Goal: Task Accomplishment & Management: Manage account settings

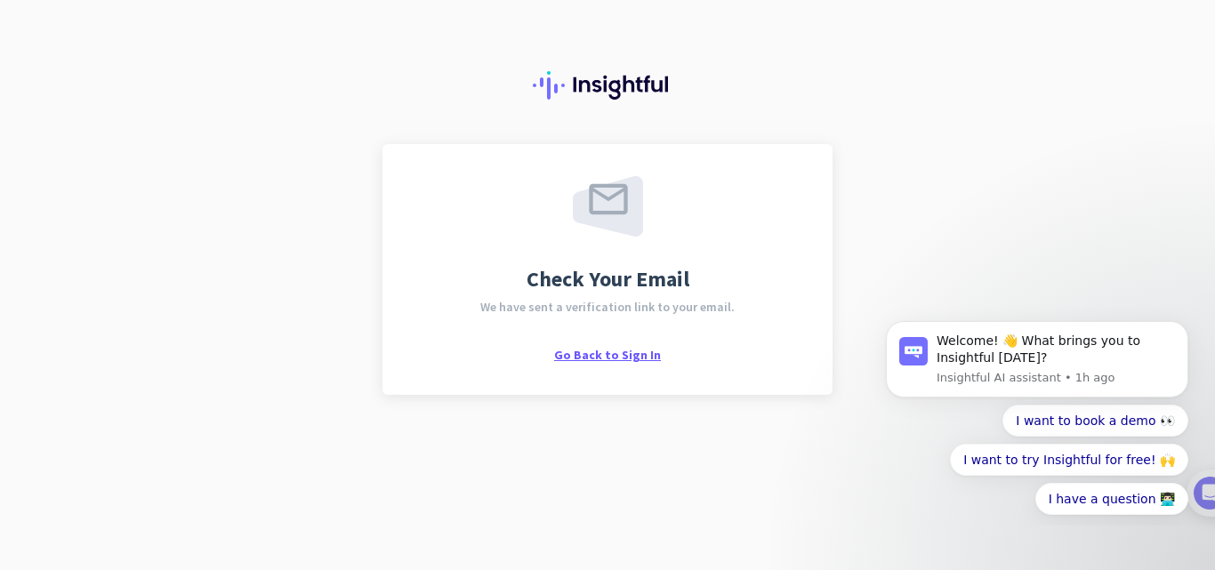
click at [630, 354] on span "Go Back to Sign In" at bounding box center [607, 355] width 107 height 16
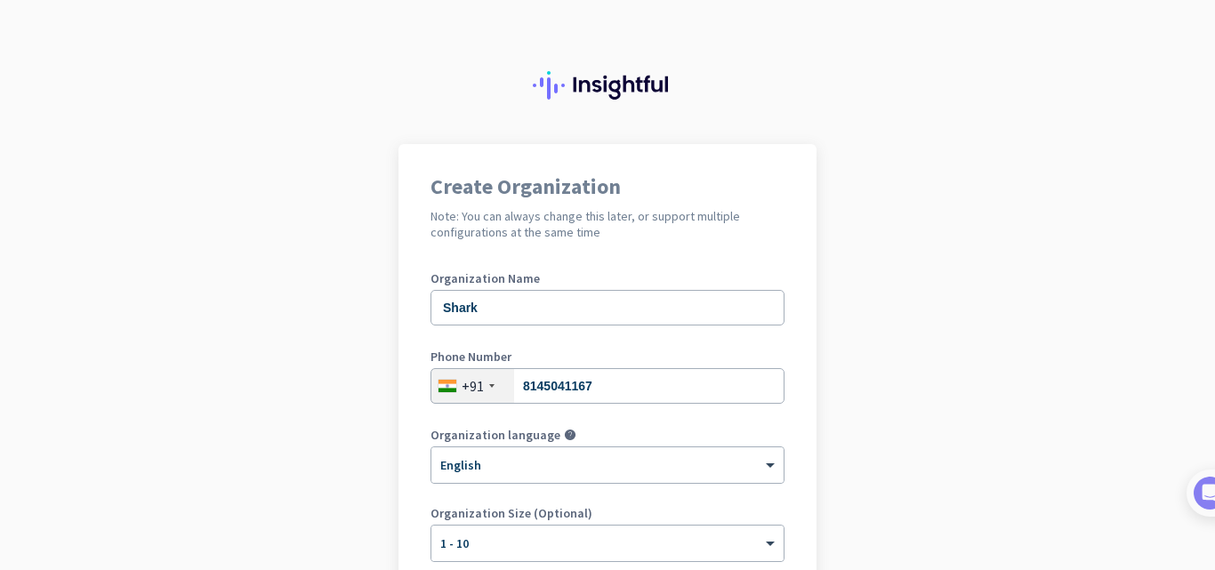
scroll to position [291, 0]
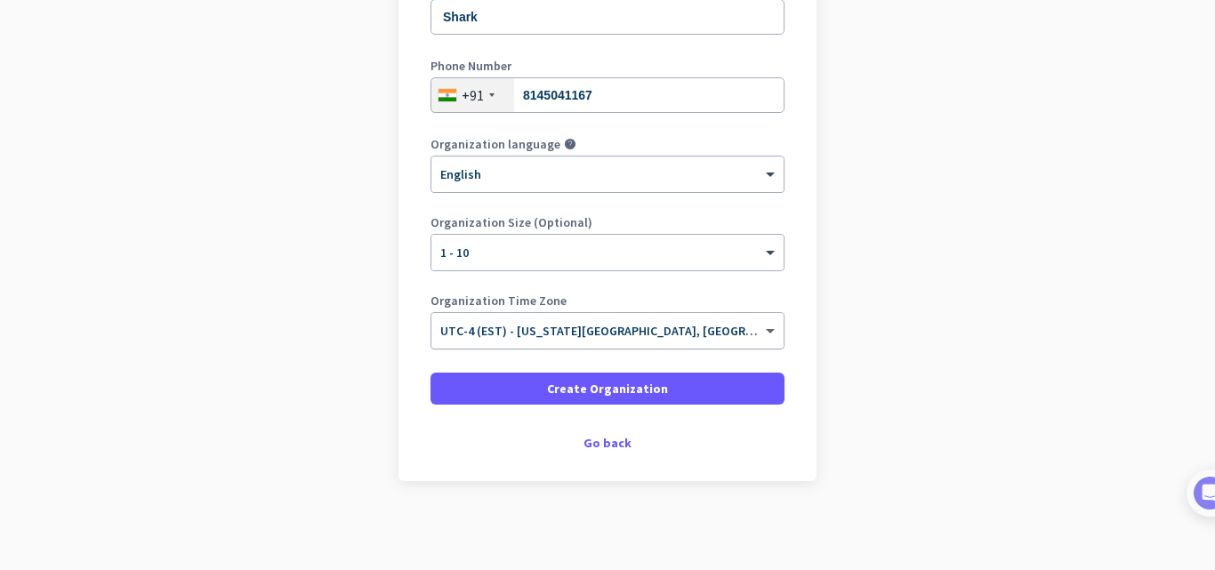
click at [761, 333] on span at bounding box center [772, 331] width 22 height 15
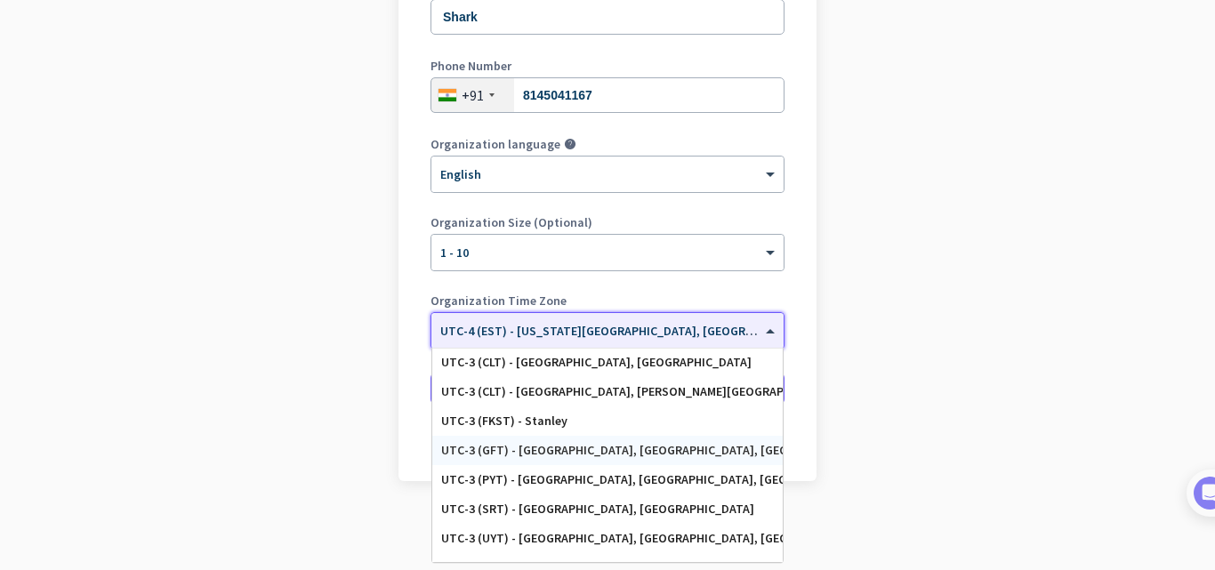
scroll to position [2410, 0]
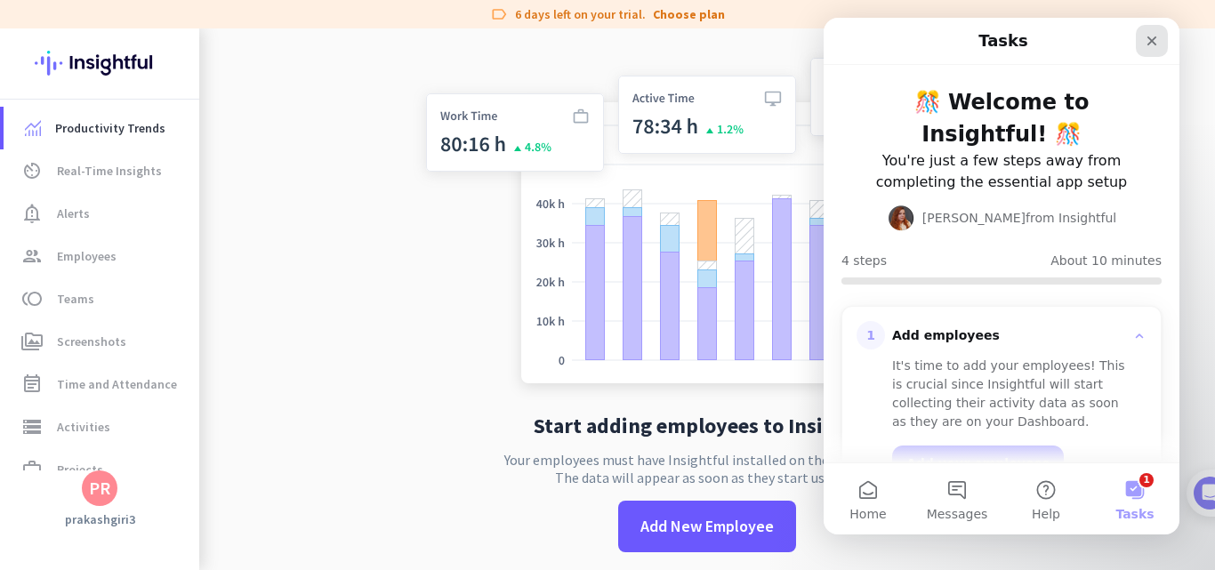
click at [1152, 46] on icon "Close" at bounding box center [1151, 41] width 14 height 14
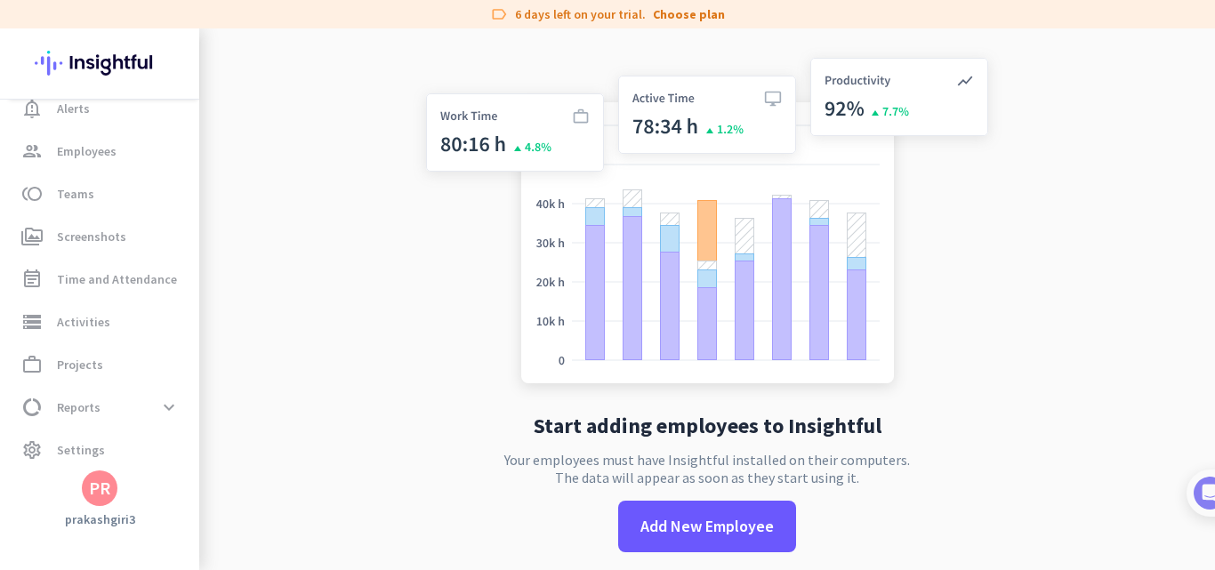
scroll to position [113, 0]
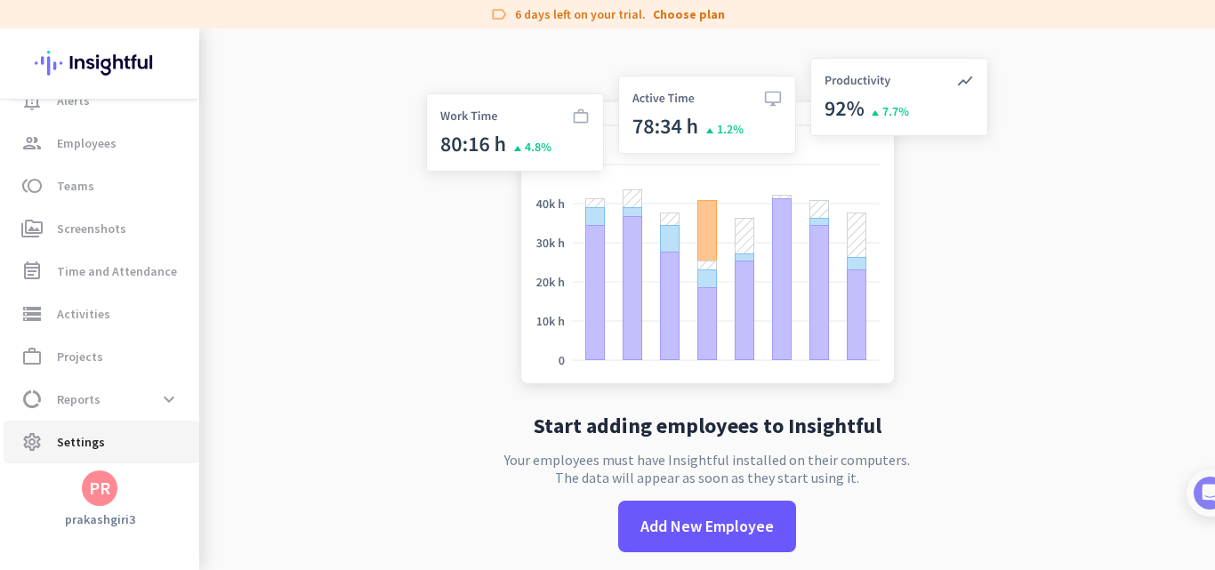
click at [85, 449] on span "Settings" at bounding box center [81, 441] width 48 height 21
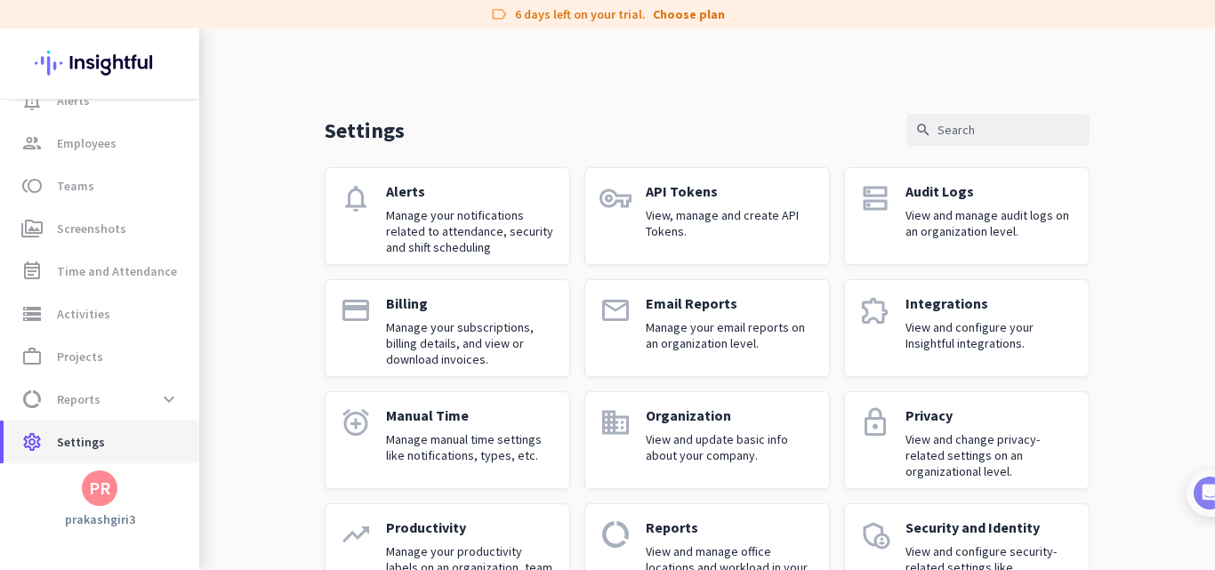
click at [68, 440] on span "Settings" at bounding box center [81, 441] width 48 height 21
click at [47, 435] on span "settings Settings" at bounding box center [101, 441] width 167 height 21
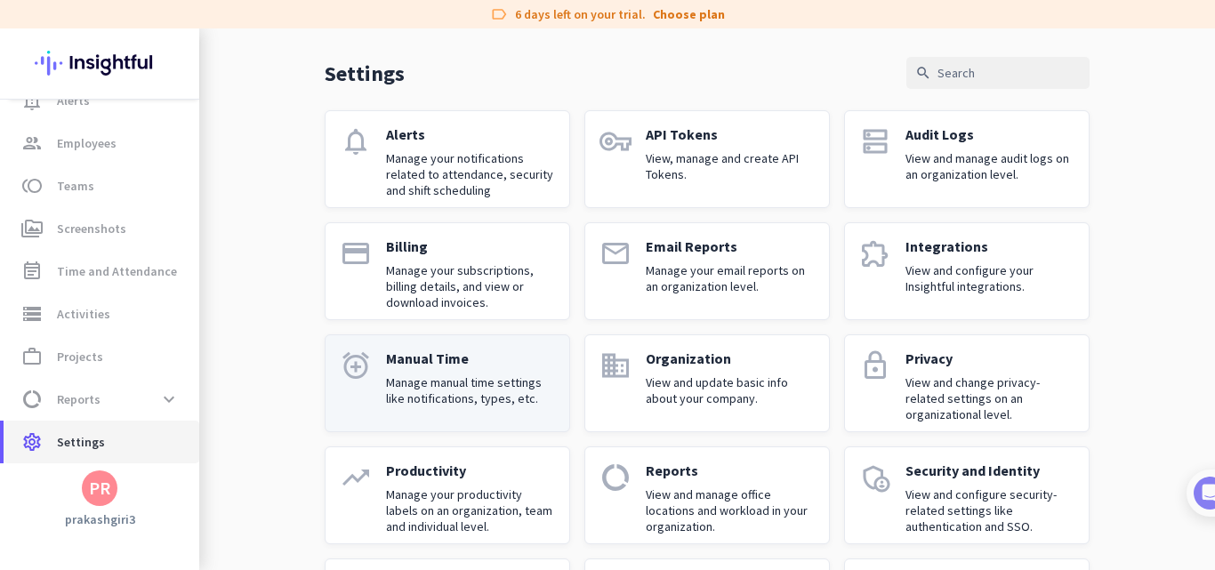
scroll to position [172, 0]
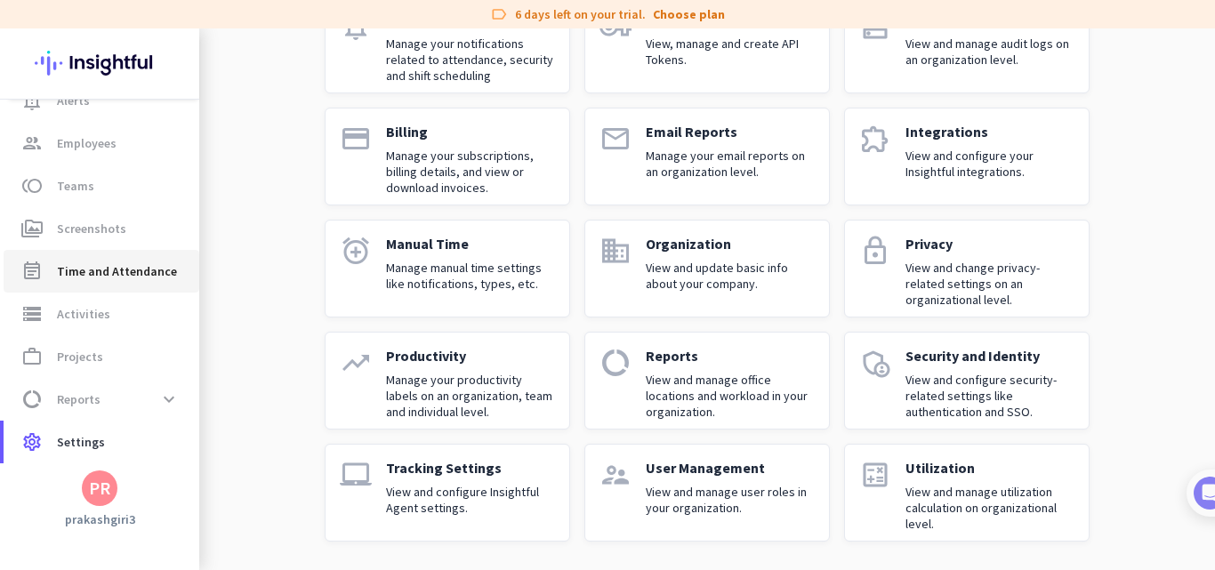
click at [112, 277] on span "Time and Attendance" at bounding box center [117, 271] width 120 height 21
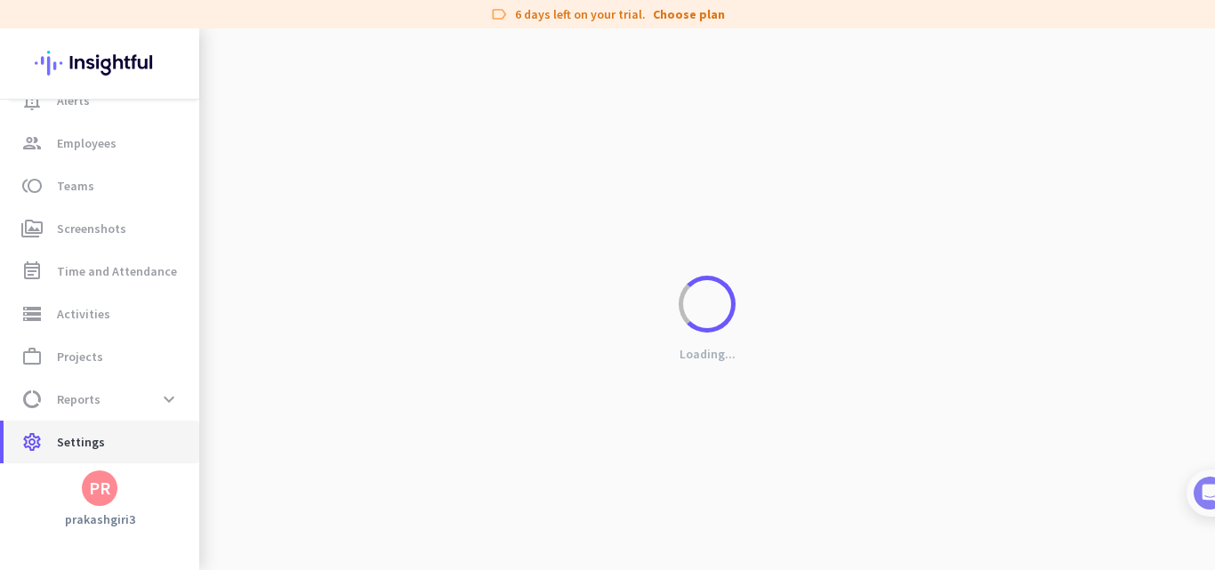
click at [117, 431] on span "settings Settings" at bounding box center [101, 441] width 167 height 21
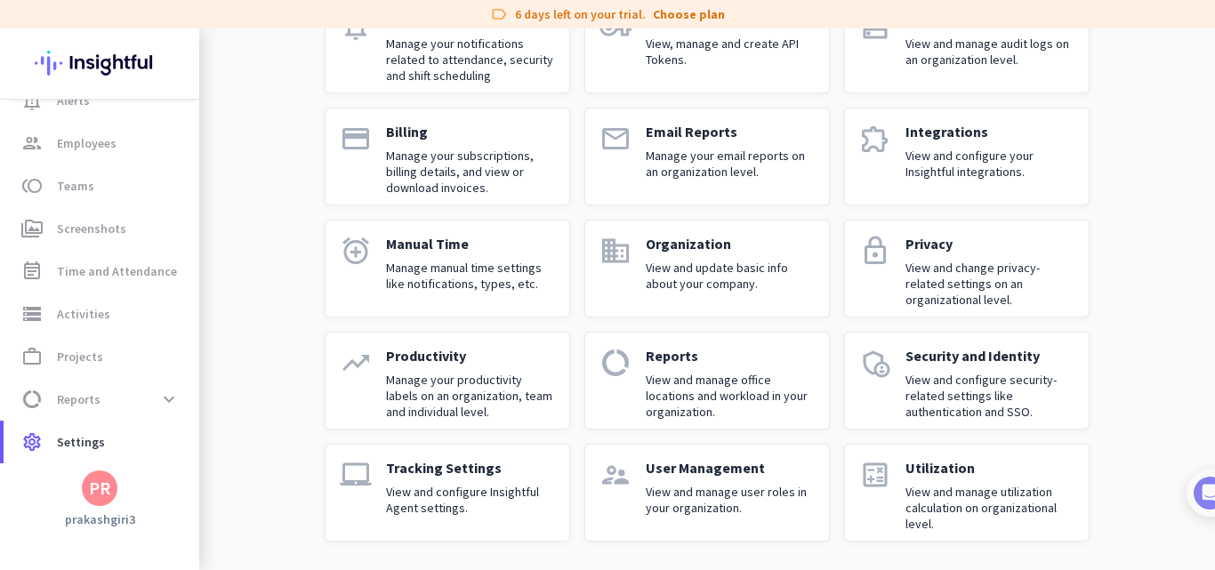
click at [670, 505] on p "View and manage user roles in your organization." at bounding box center [730, 500] width 169 height 32
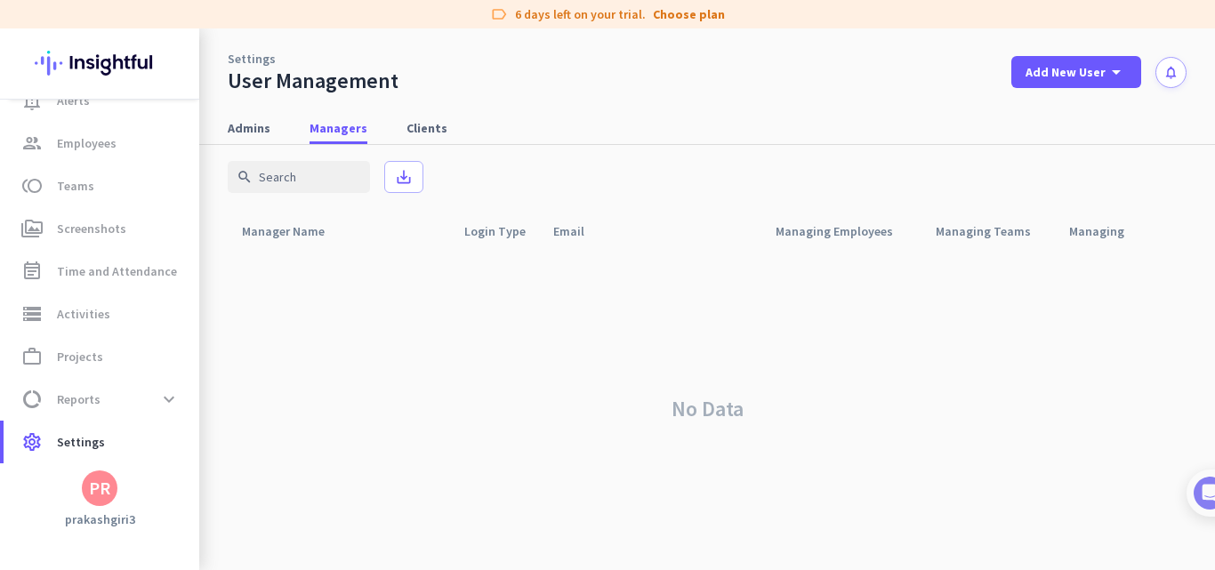
scroll to position [5, 0]
click at [124, 438] on span "settings Settings" at bounding box center [101, 441] width 167 height 21
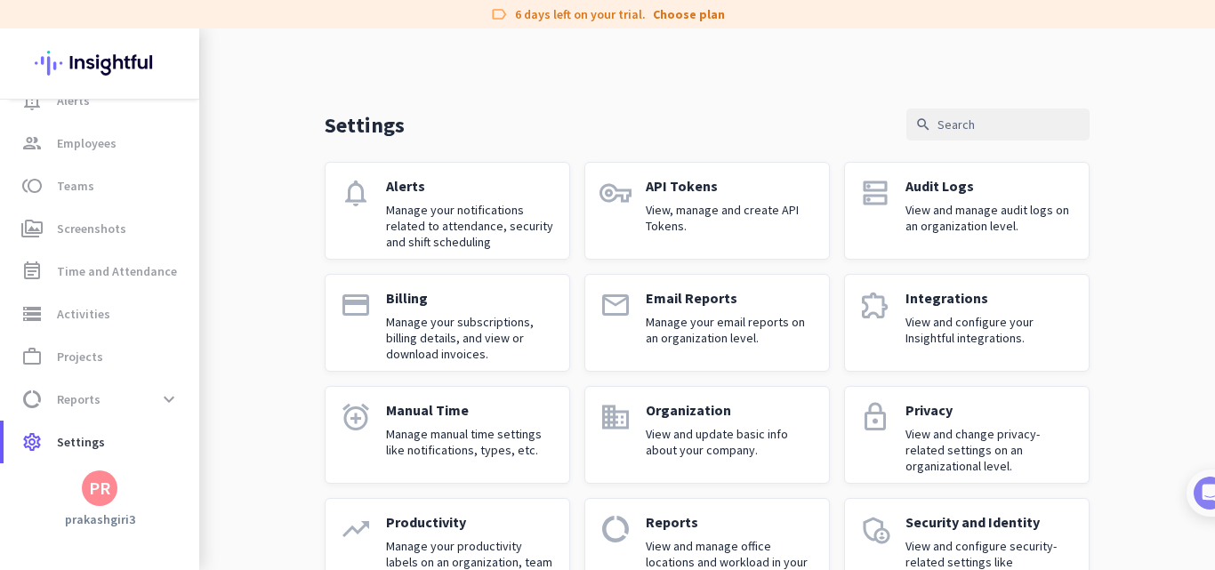
click at [488, 451] on p "Manage manual time settings like notifications, types, etc." at bounding box center [470, 442] width 169 height 32
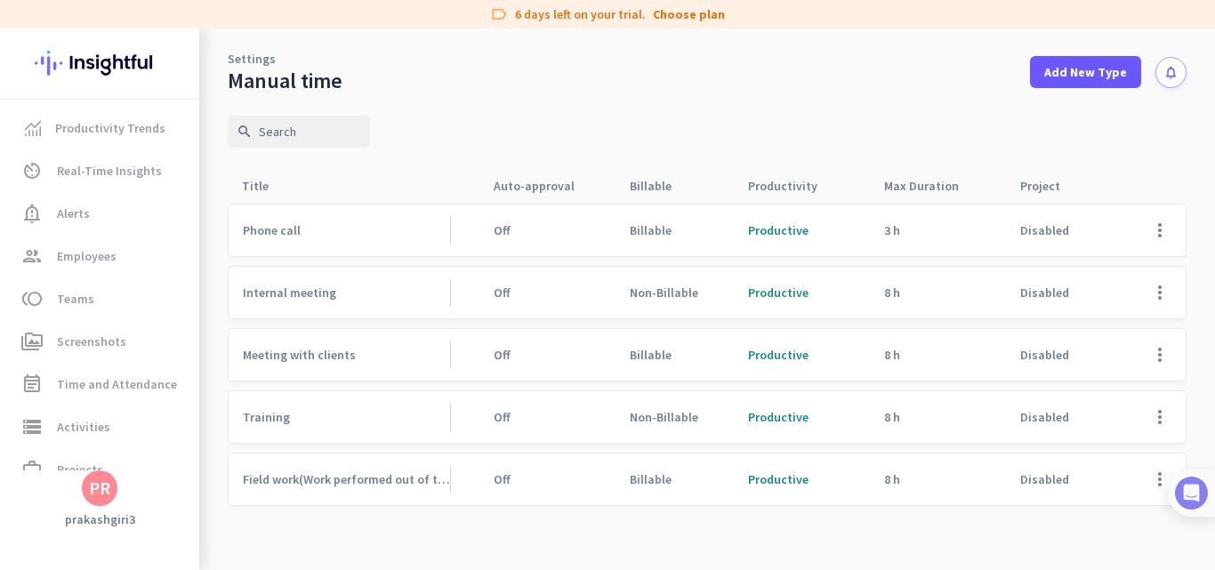
click at [1206, 494] on img at bounding box center [1191, 493] width 33 height 33
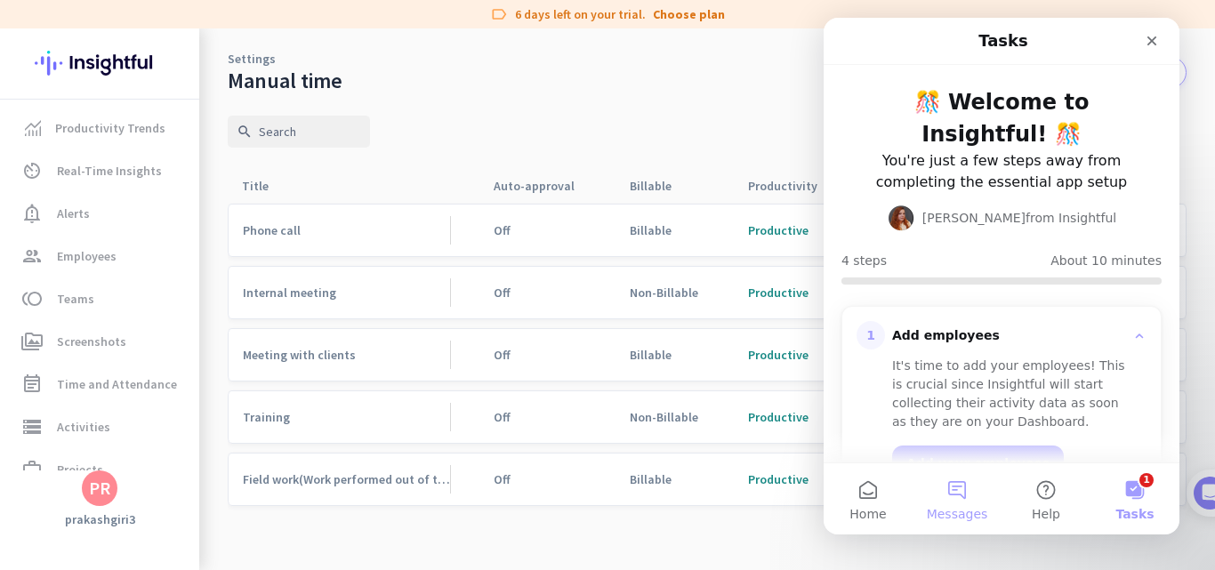
click at [951, 481] on button "Messages" at bounding box center [956, 498] width 89 height 71
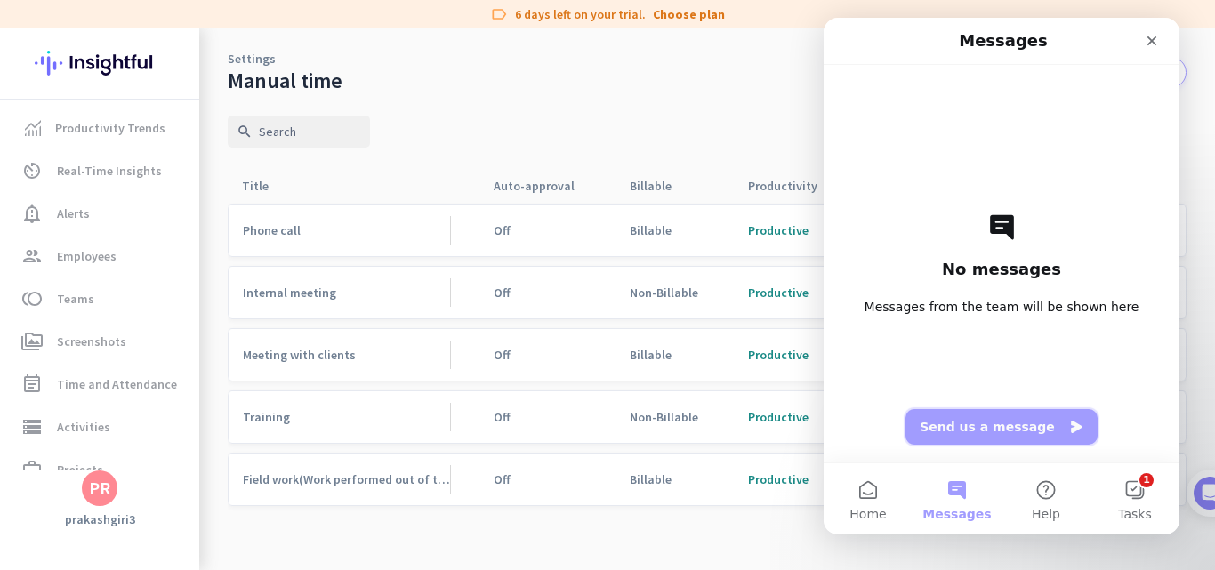
click at [978, 421] on button "Send us a message" at bounding box center [1001, 427] width 192 height 36
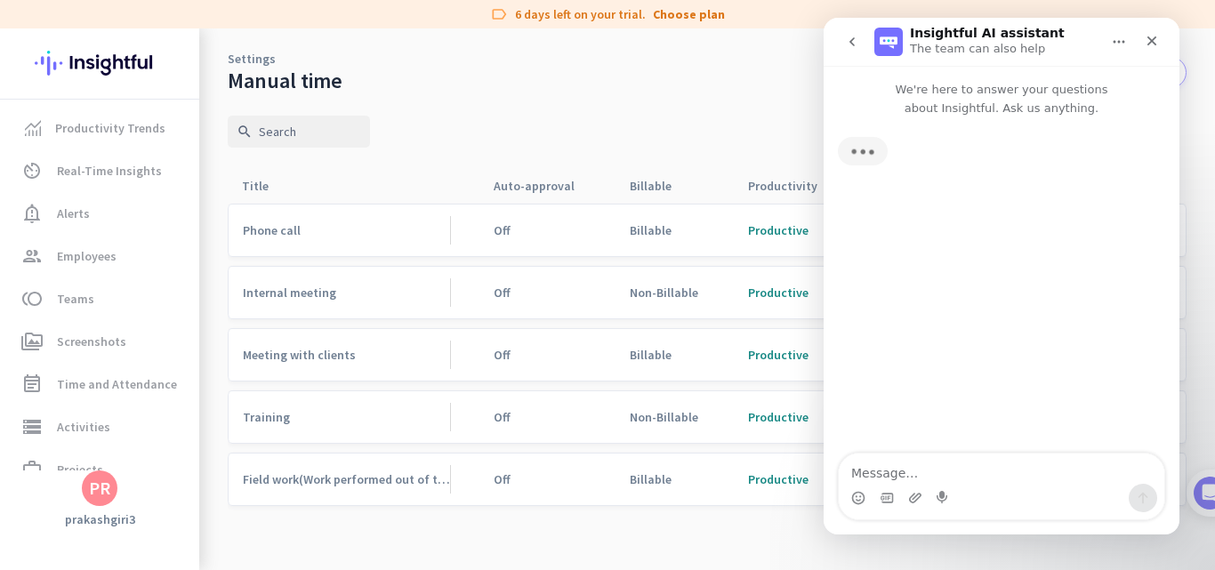
click at [928, 464] on textarea "Message…" at bounding box center [1001, 469] width 325 height 30
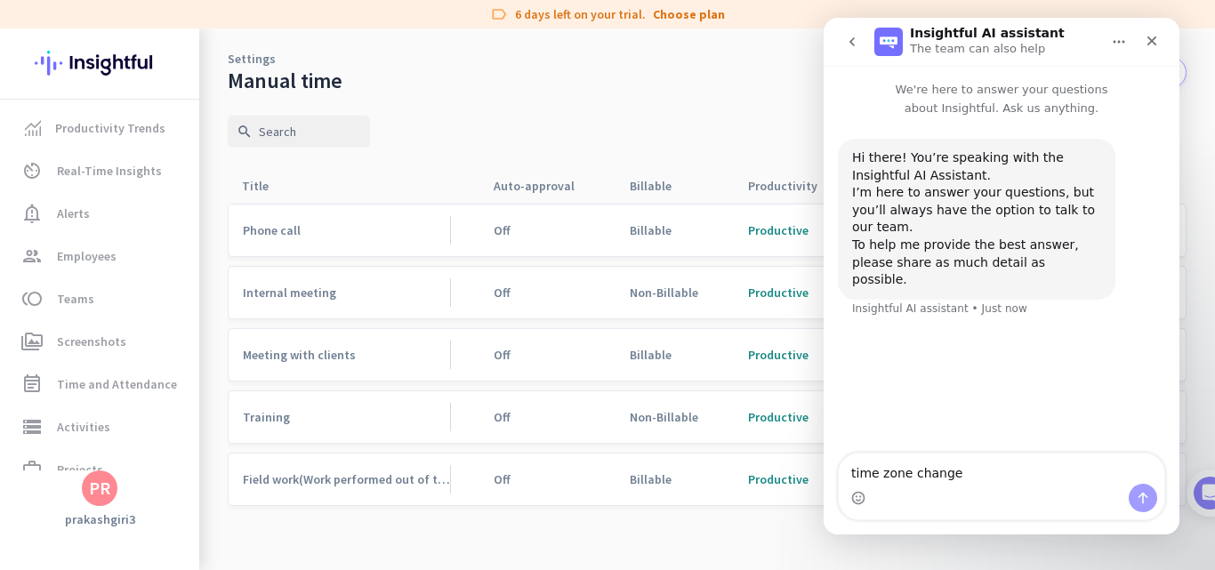
type textarea "time zone change"
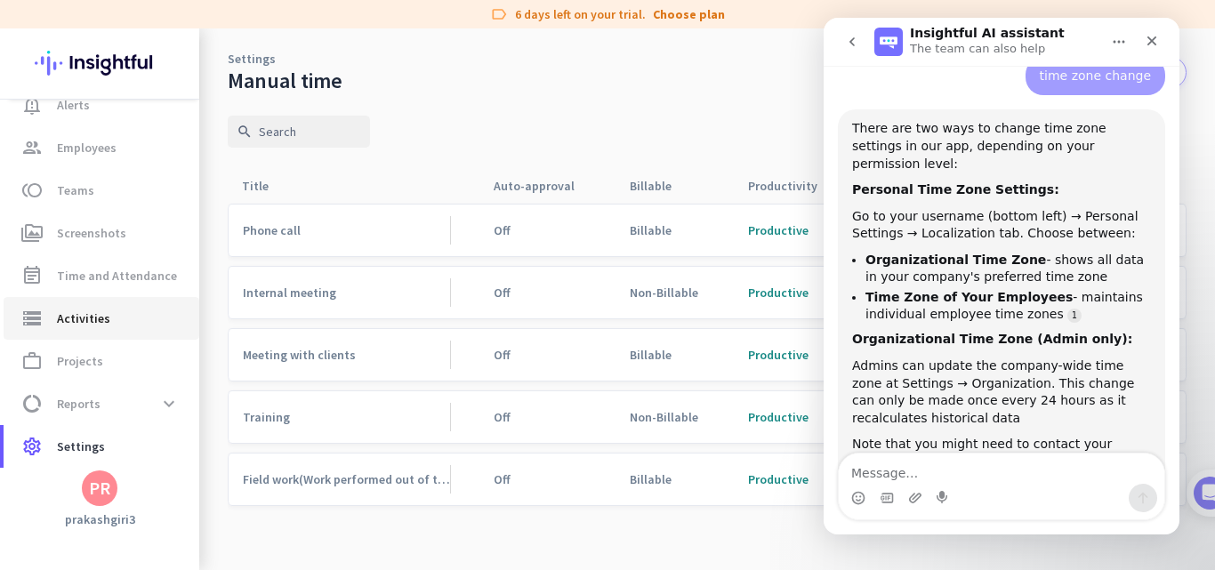
scroll to position [113, 0]
click at [77, 447] on span "Settings" at bounding box center [81, 441] width 48 height 21
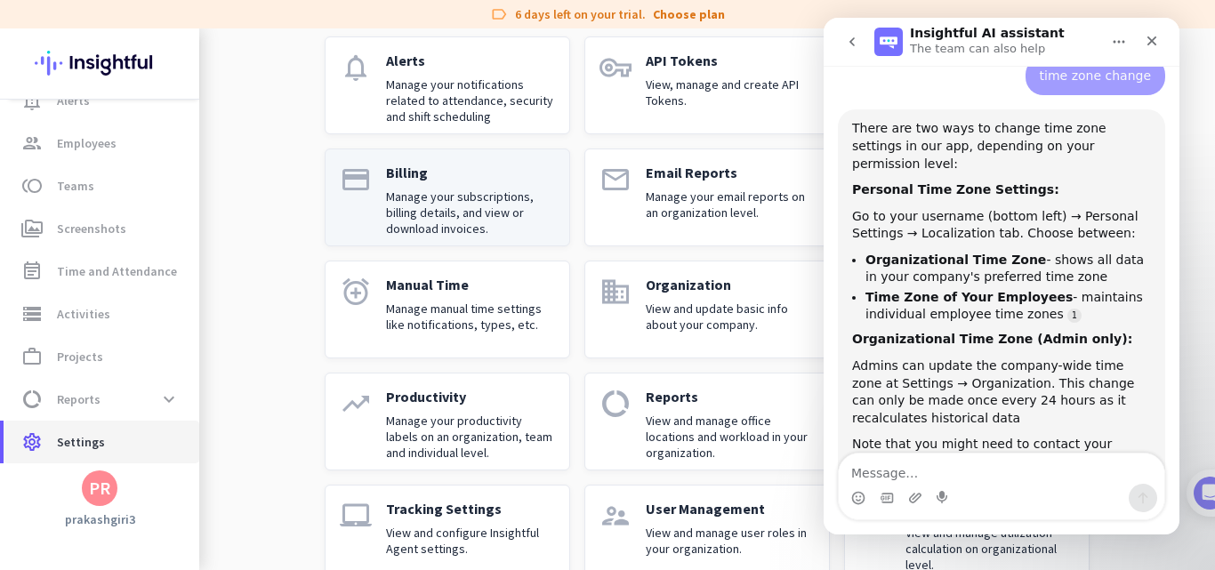
scroll to position [172, 0]
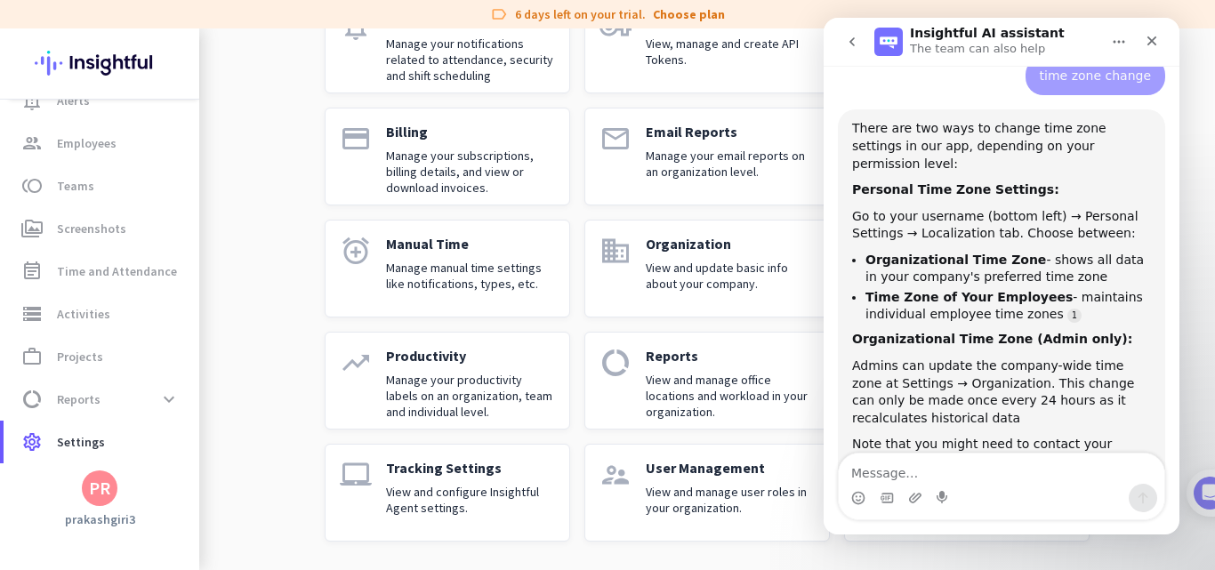
click at [1128, 37] on button "Home" at bounding box center [1119, 42] width 34 height 34
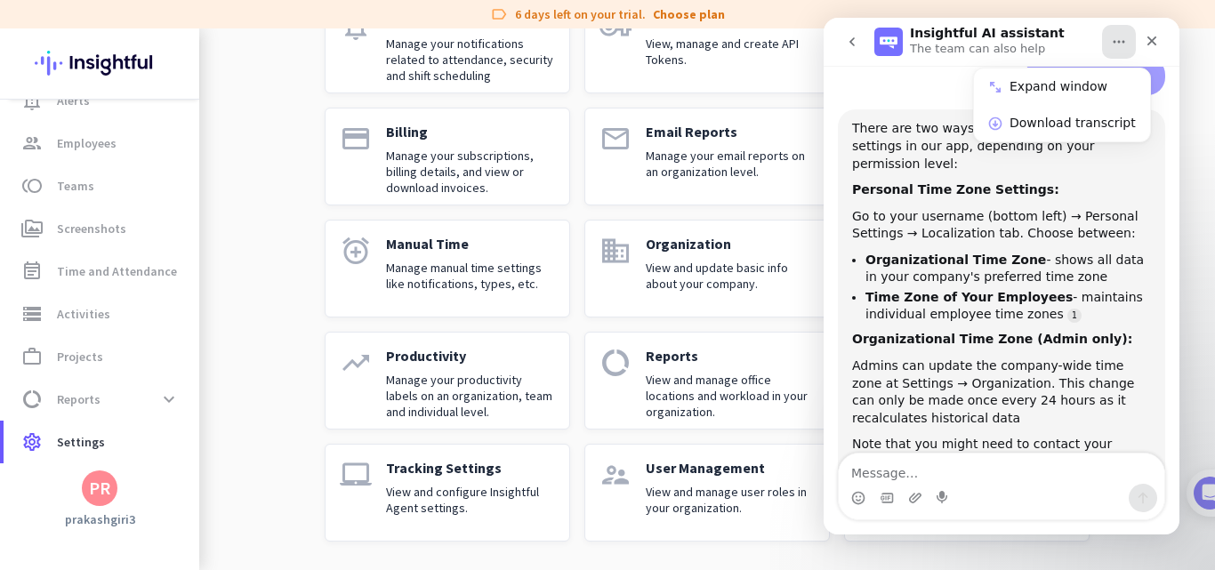
click at [1168, 35] on nav "Insightful AI assistant The team can also help Expand window Download transcript" at bounding box center [1001, 42] width 356 height 48
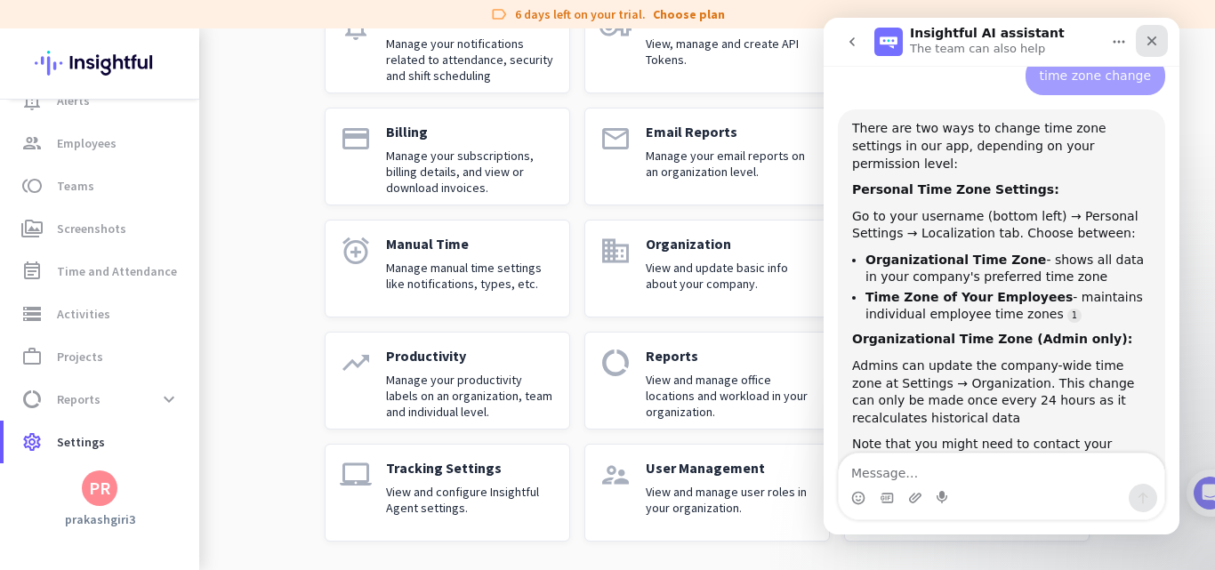
click at [1147, 38] on icon "Close" at bounding box center [1151, 41] width 14 height 14
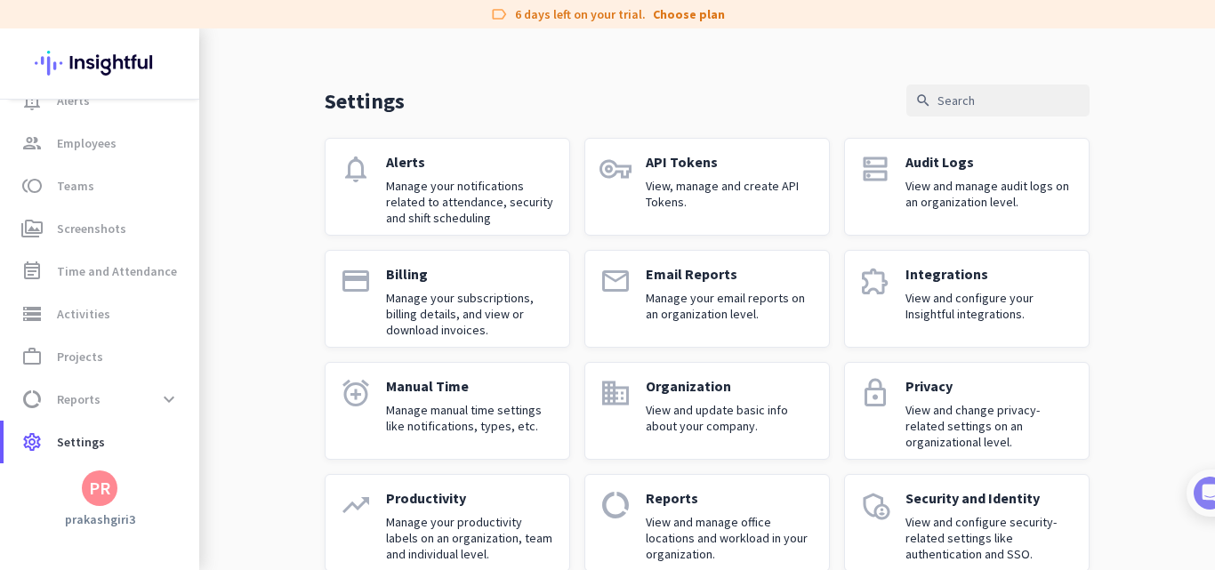
scroll to position [0, 0]
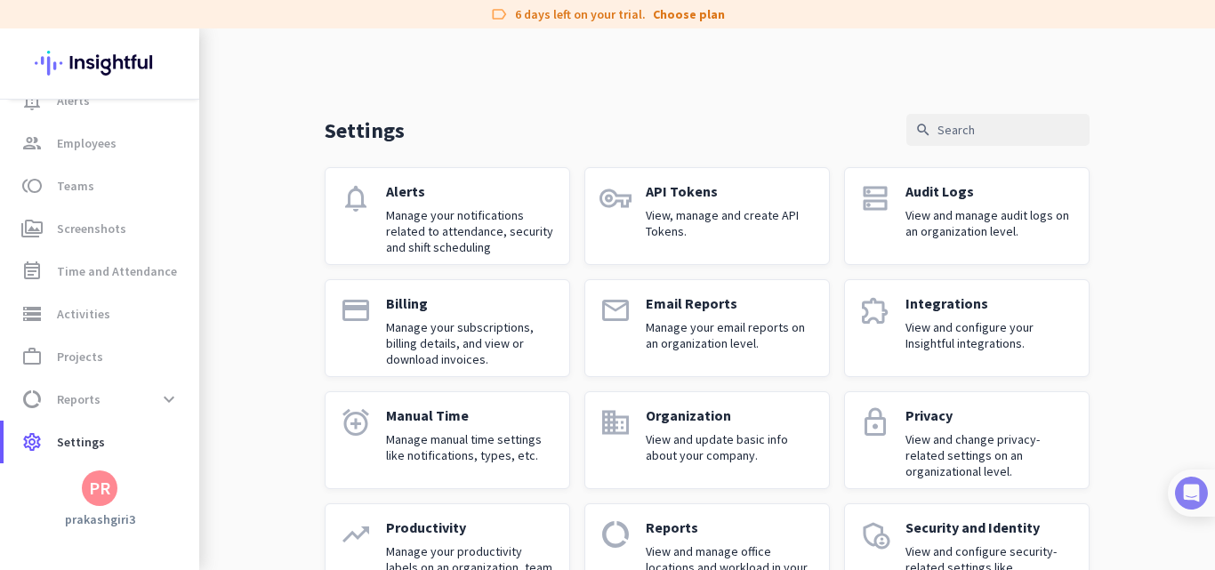
click at [1197, 491] on img at bounding box center [1191, 493] width 33 height 33
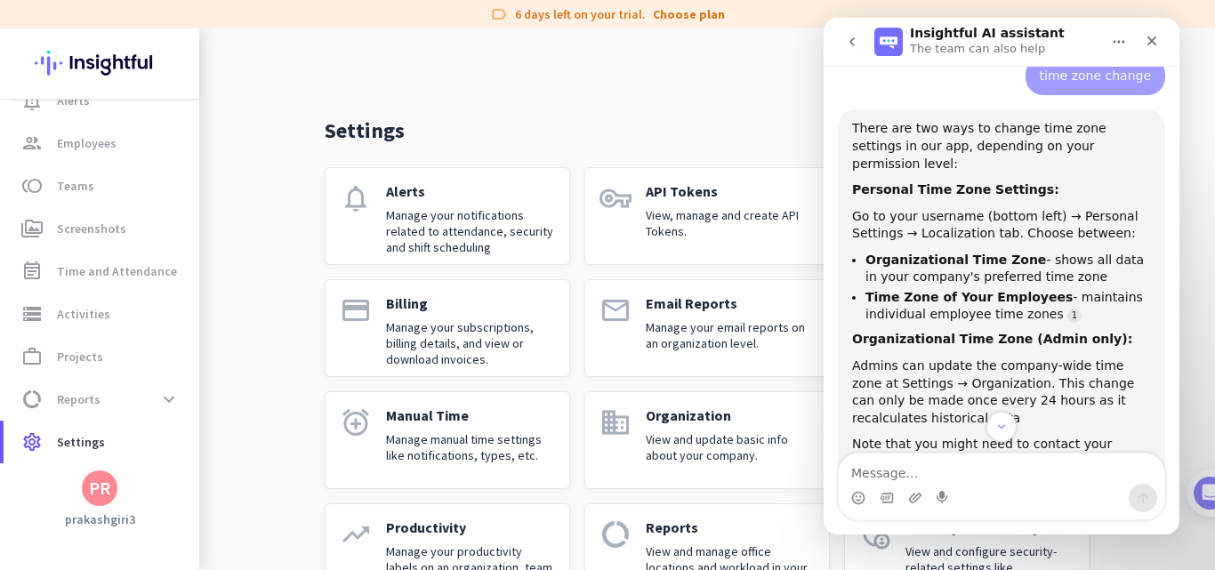
scroll to position [168, 0]
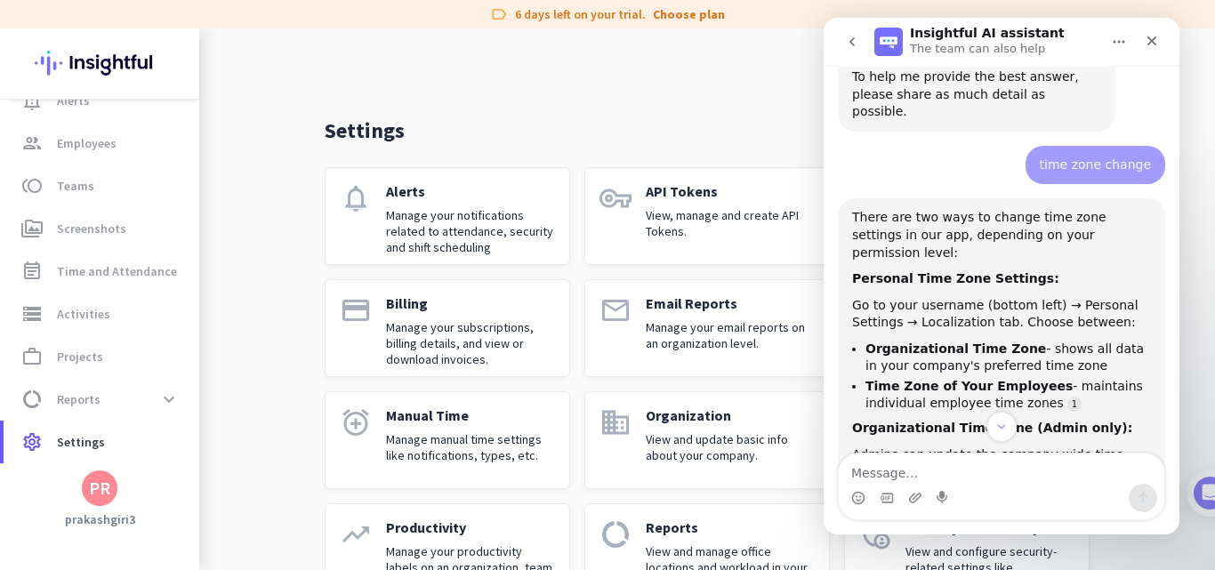
click at [98, 488] on div "PR" at bounding box center [99, 488] width 21 height 18
click at [171, 362] on span "Personal Settings" at bounding box center [195, 358] width 108 height 16
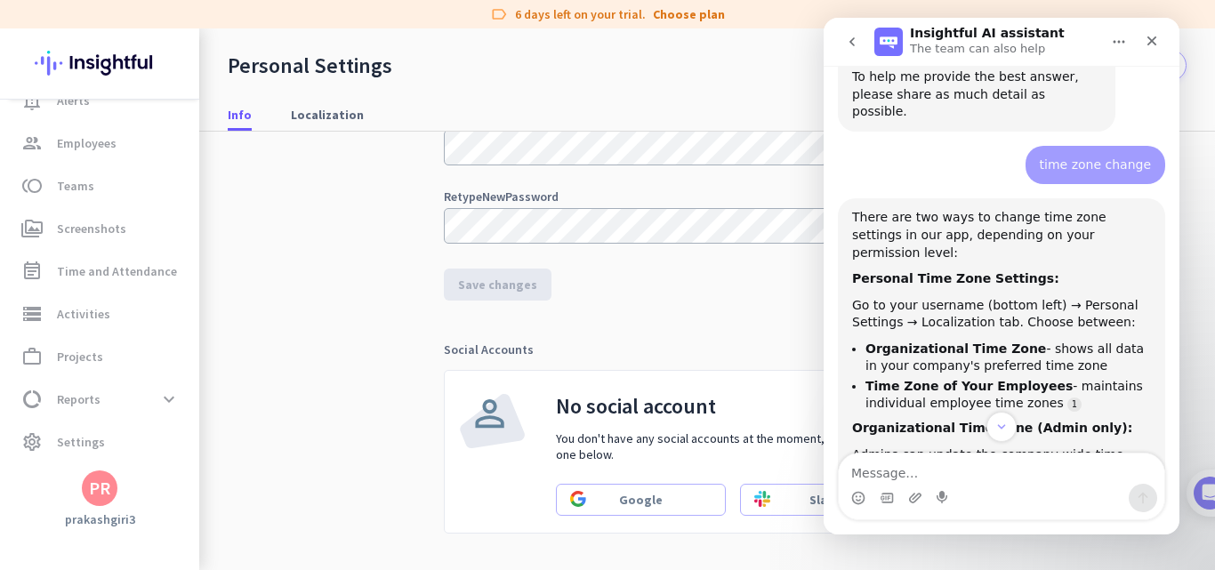
scroll to position [356, 0]
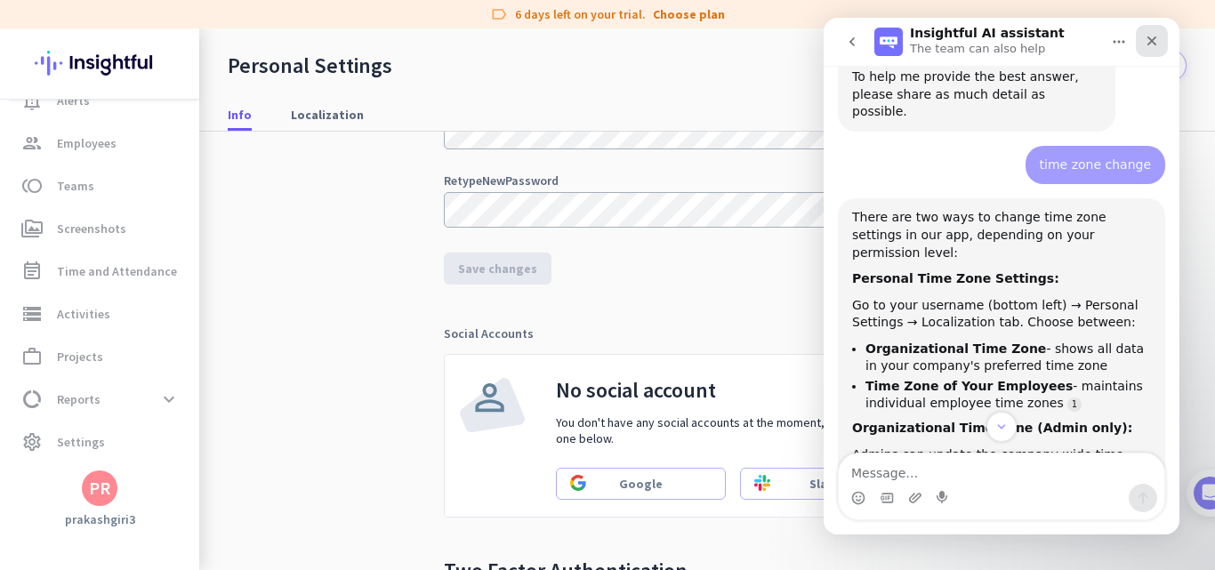
click at [1145, 46] on icon "Close" at bounding box center [1151, 41] width 14 height 14
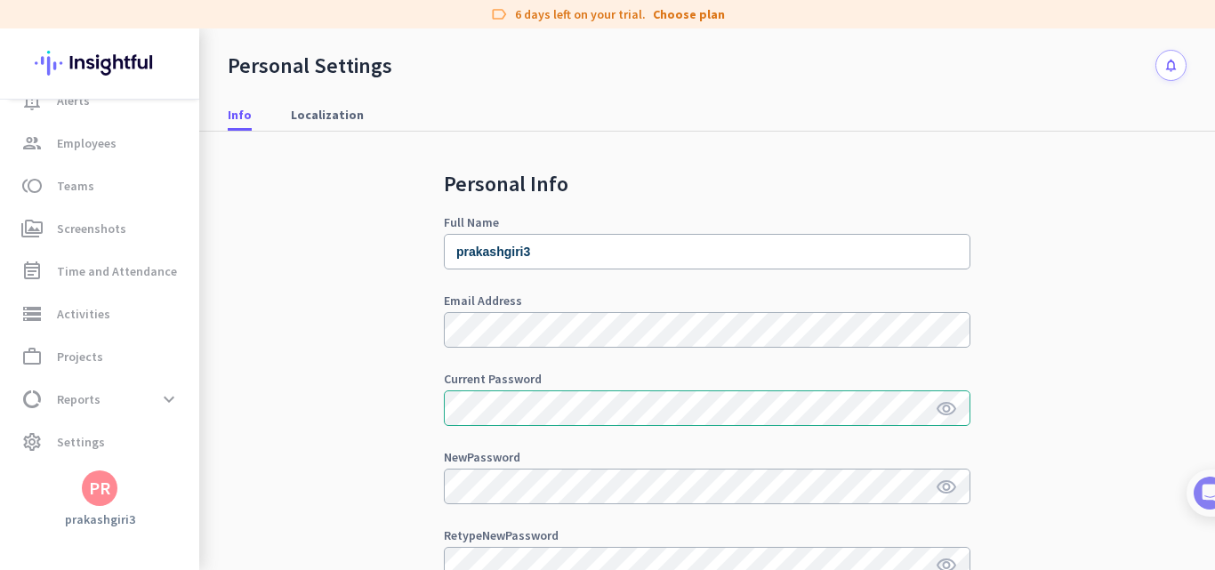
scroll to position [0, 0]
click at [339, 114] on span "Localization" at bounding box center [327, 115] width 73 height 18
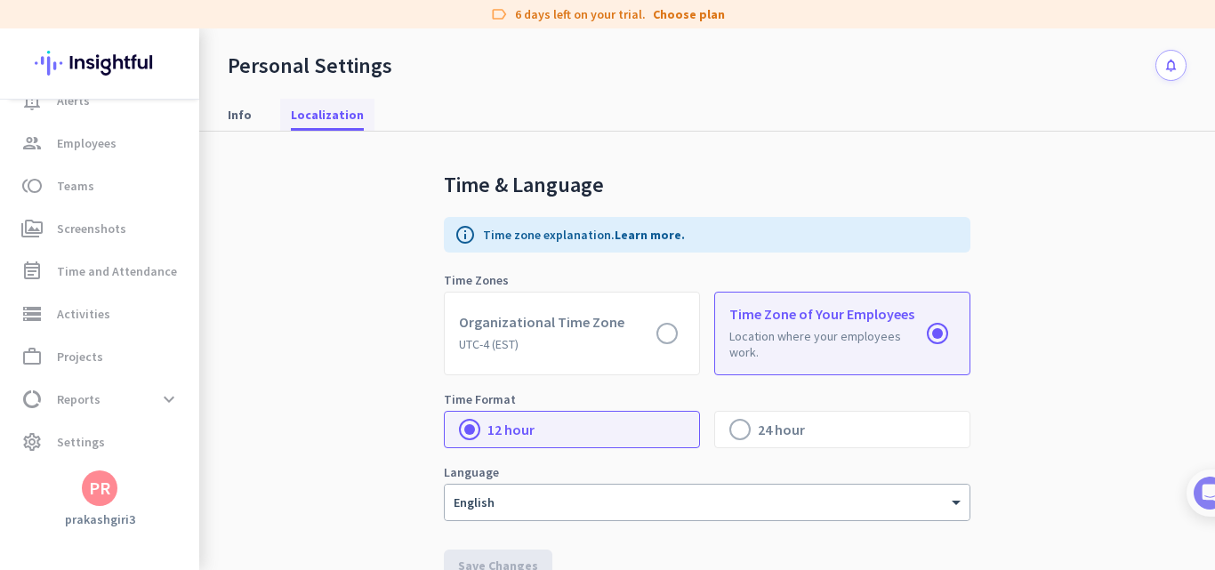
scroll to position [17, 0]
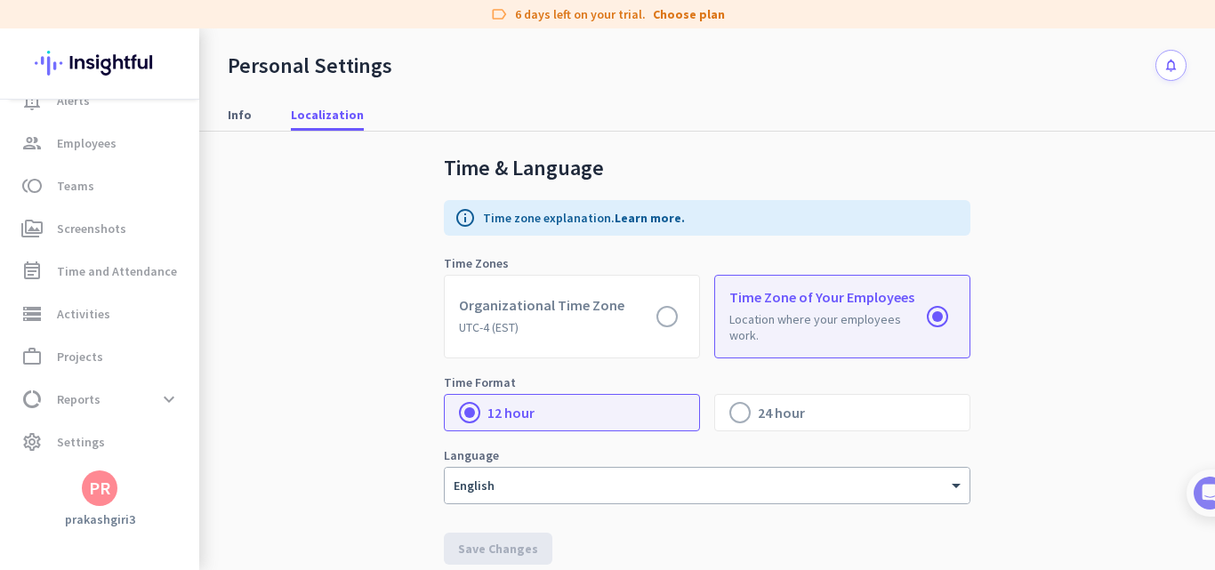
click at [840, 321] on label at bounding box center [842, 317] width 254 height 82
click at [0, 0] on input "radio" at bounding box center [0, 0] width 0 height 0
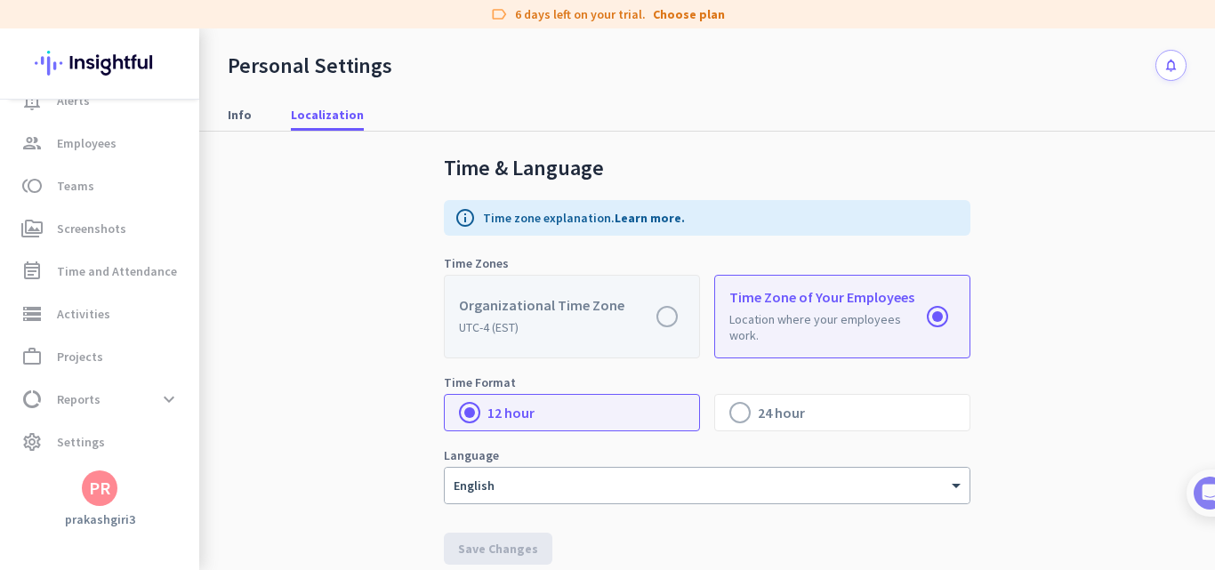
click at [573, 328] on label at bounding box center [572, 317] width 254 height 82
click at [0, 0] on input "radio" at bounding box center [0, 0] width 0 height 0
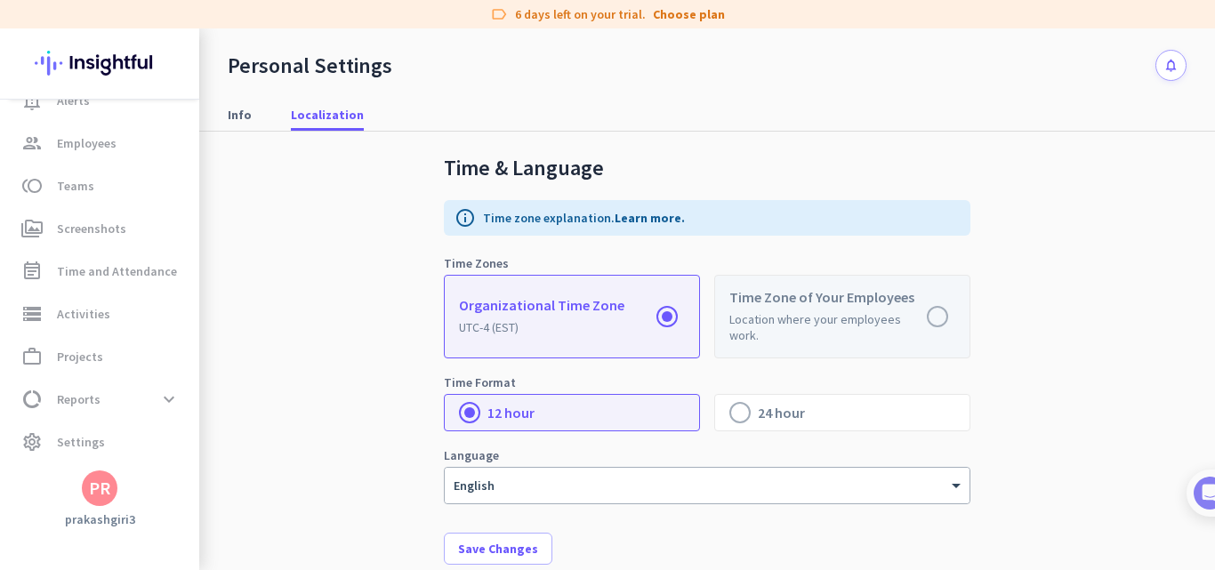
click at [815, 309] on label at bounding box center [842, 317] width 254 height 82
click at [0, 0] on input "radio" at bounding box center [0, 0] width 0 height 0
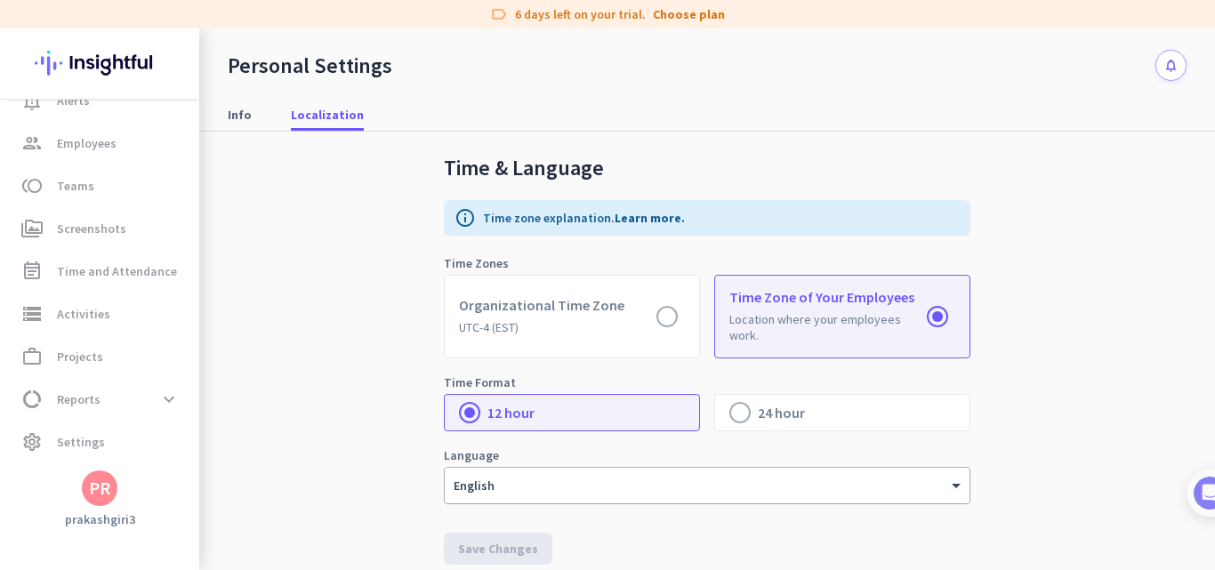
click at [728, 477] on div at bounding box center [707, 479] width 525 height 15
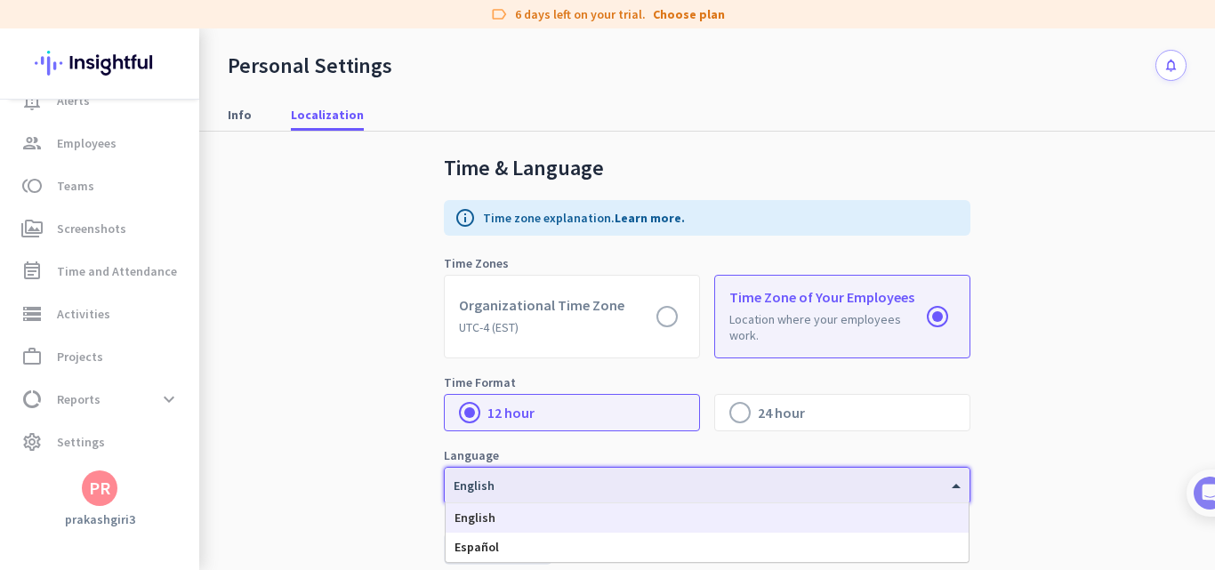
click at [728, 476] on div at bounding box center [707, 479] width 525 height 15
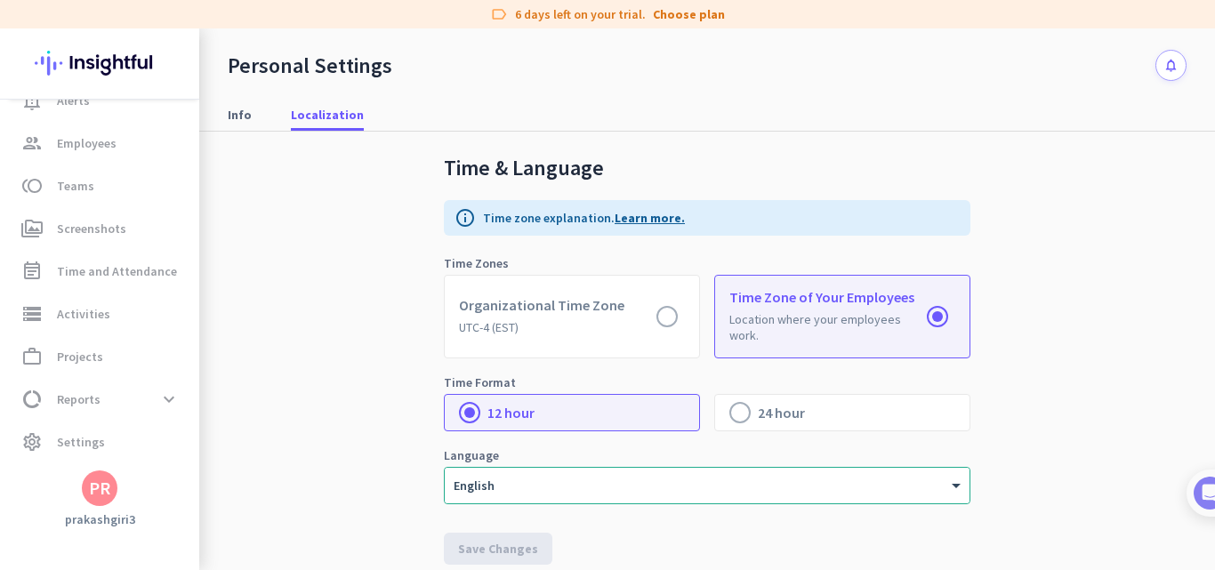
click at [639, 216] on link "Learn more." at bounding box center [649, 218] width 70 height 16
click at [1214, 487] on div at bounding box center [1191, 493] width 47 height 47
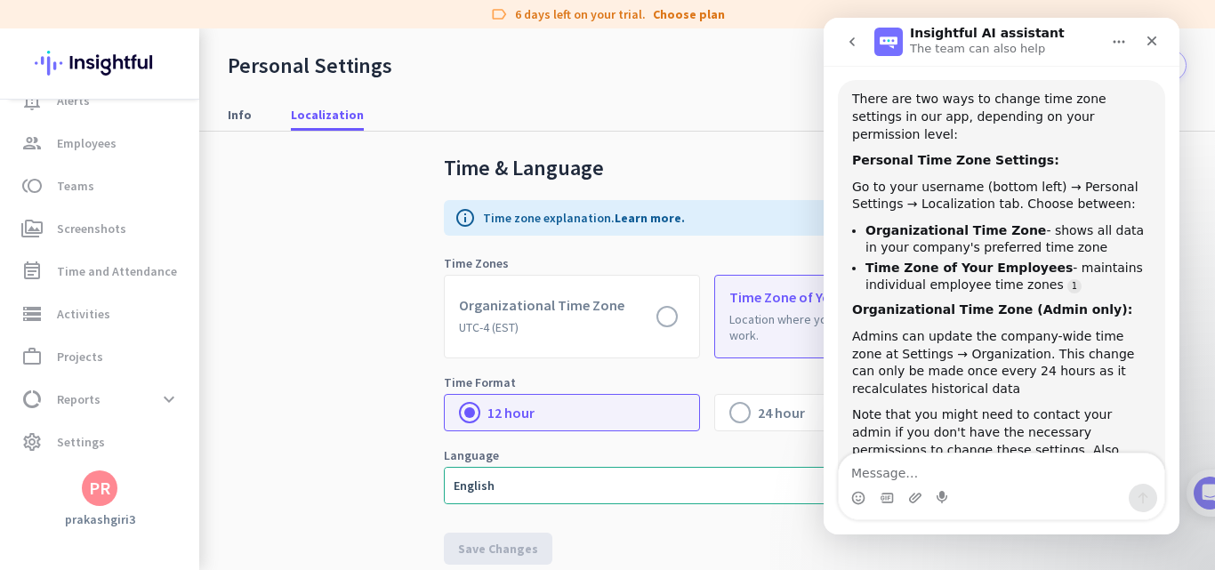
scroll to position [257, 0]
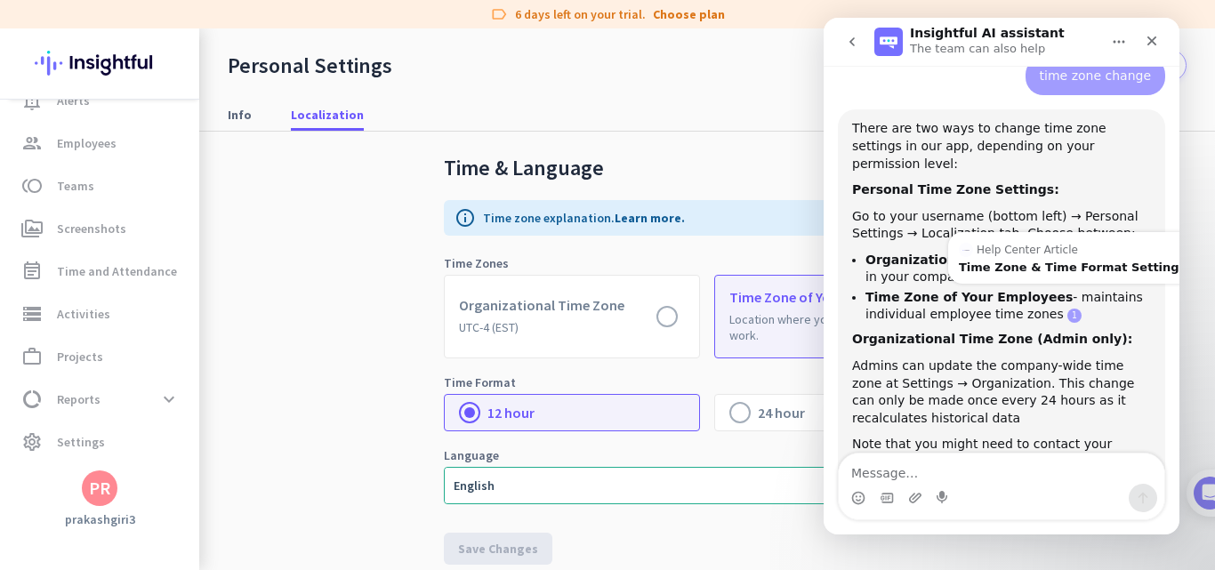
click at [1067, 309] on link "Source reference 2801993:" at bounding box center [1074, 316] width 14 height 14
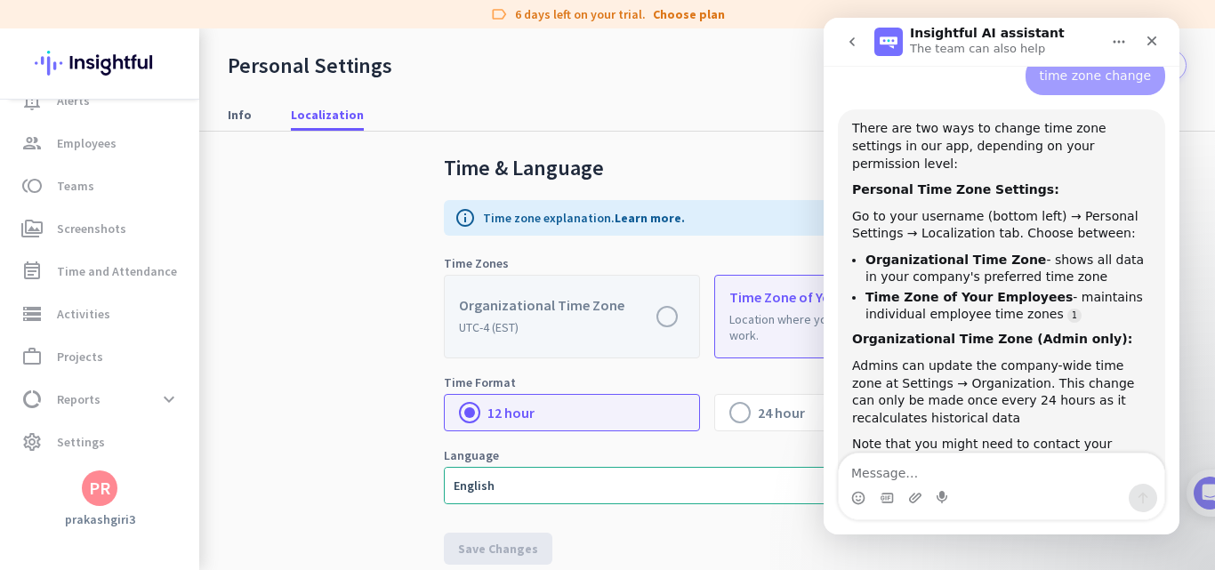
click at [654, 320] on label at bounding box center [572, 317] width 254 height 82
click at [0, 0] on input "radio" at bounding box center [0, 0] width 0 height 0
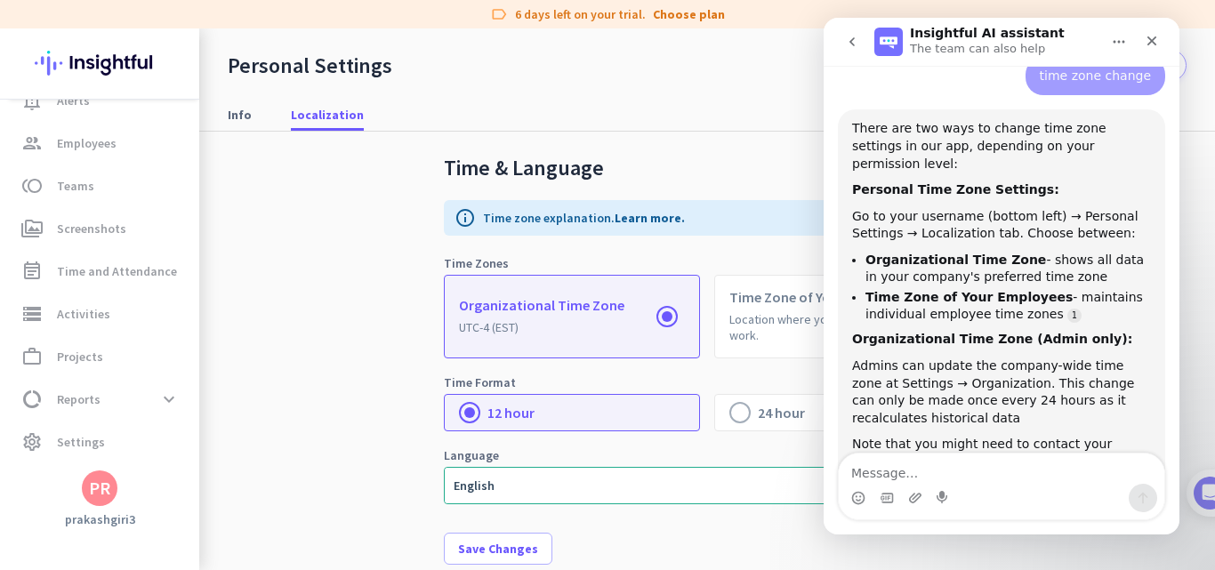
click at [683, 504] on form "Time Zones Organizational Time Zone UTC-4 (EST) Time Zone of Your Employees Loc…" at bounding box center [707, 374] width 526 height 276
click at [1160, 43] on div "Close" at bounding box center [1152, 41] width 32 height 32
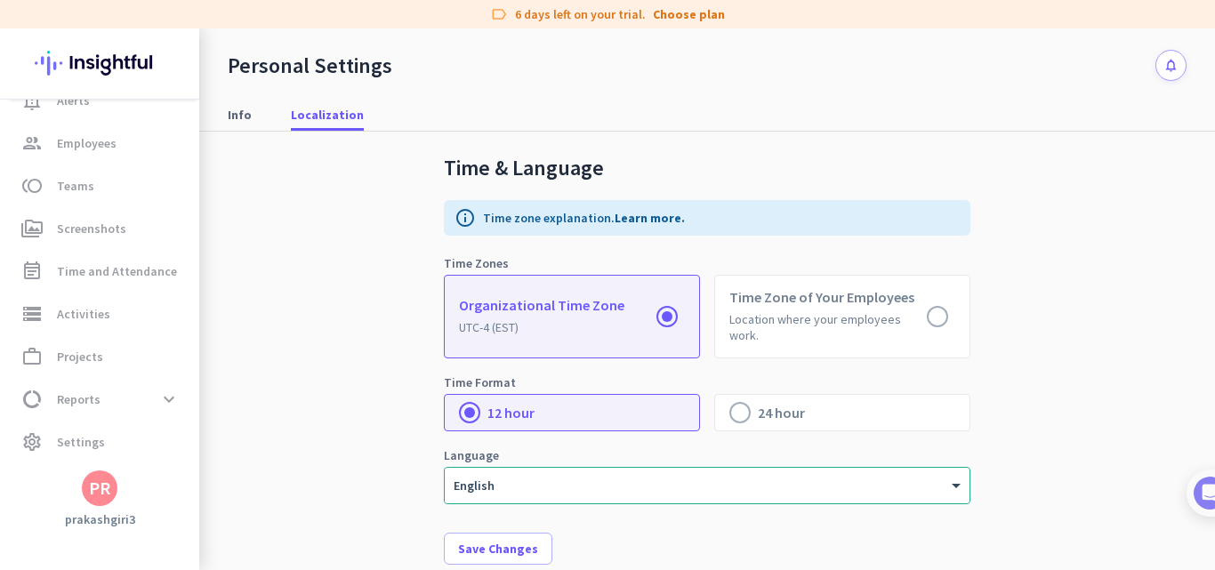
click at [479, 330] on label at bounding box center [572, 317] width 254 height 82
click at [0, 0] on input "radio" at bounding box center [0, 0] width 0 height 0
click at [478, 306] on label at bounding box center [572, 317] width 254 height 82
click at [0, 0] on input "radio" at bounding box center [0, 0] width 0 height 0
click at [478, 306] on label at bounding box center [572, 317] width 254 height 82
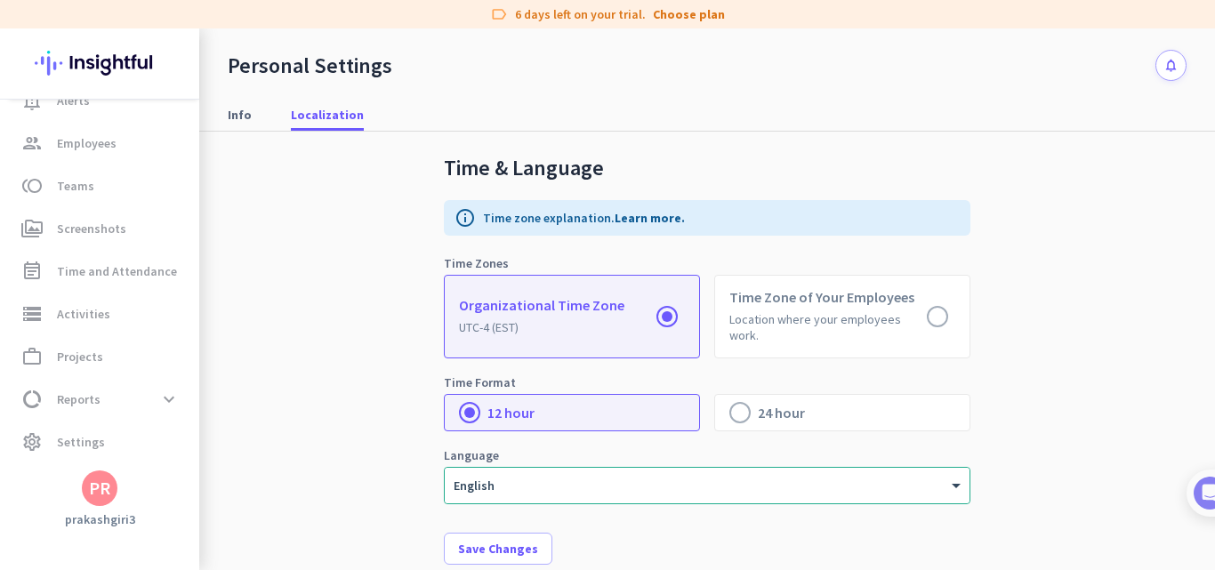
click at [0, 0] on input "radio" at bounding box center [0, 0] width 0 height 0
click at [478, 306] on label at bounding box center [572, 317] width 254 height 82
click at [0, 0] on input "radio" at bounding box center [0, 0] width 0 height 0
click at [478, 306] on label at bounding box center [572, 317] width 254 height 82
click at [0, 0] on input "radio" at bounding box center [0, 0] width 0 height 0
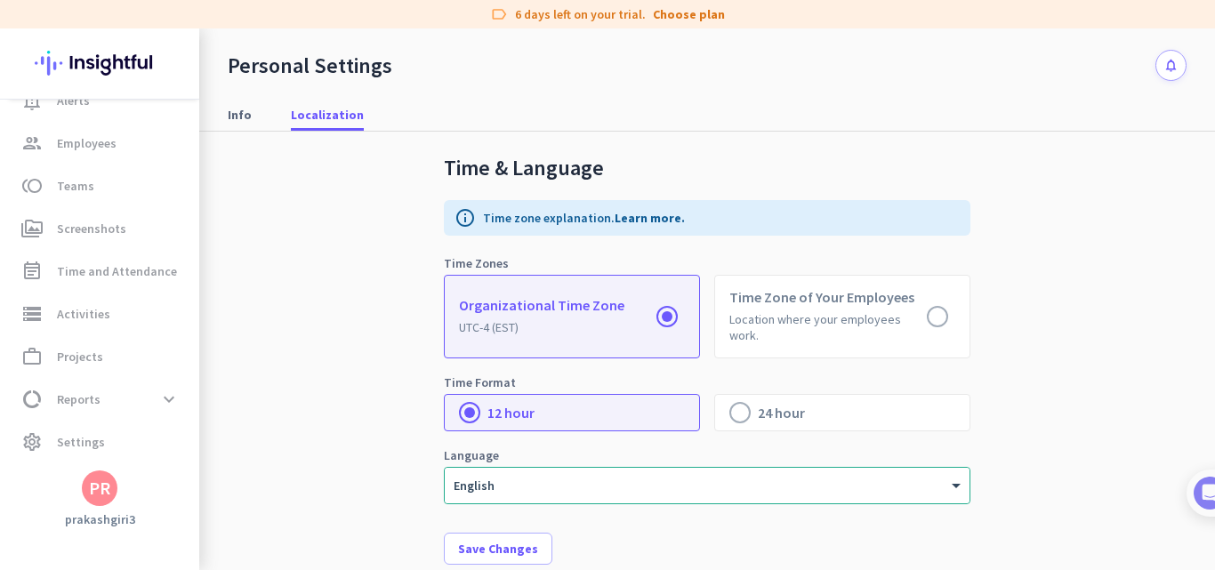
click at [478, 306] on label at bounding box center [572, 317] width 254 height 82
click at [0, 0] on input "radio" at bounding box center [0, 0] width 0 height 0
click at [478, 306] on label at bounding box center [572, 317] width 254 height 82
click at [0, 0] on input "radio" at bounding box center [0, 0] width 0 height 0
click at [478, 308] on label at bounding box center [572, 317] width 254 height 82
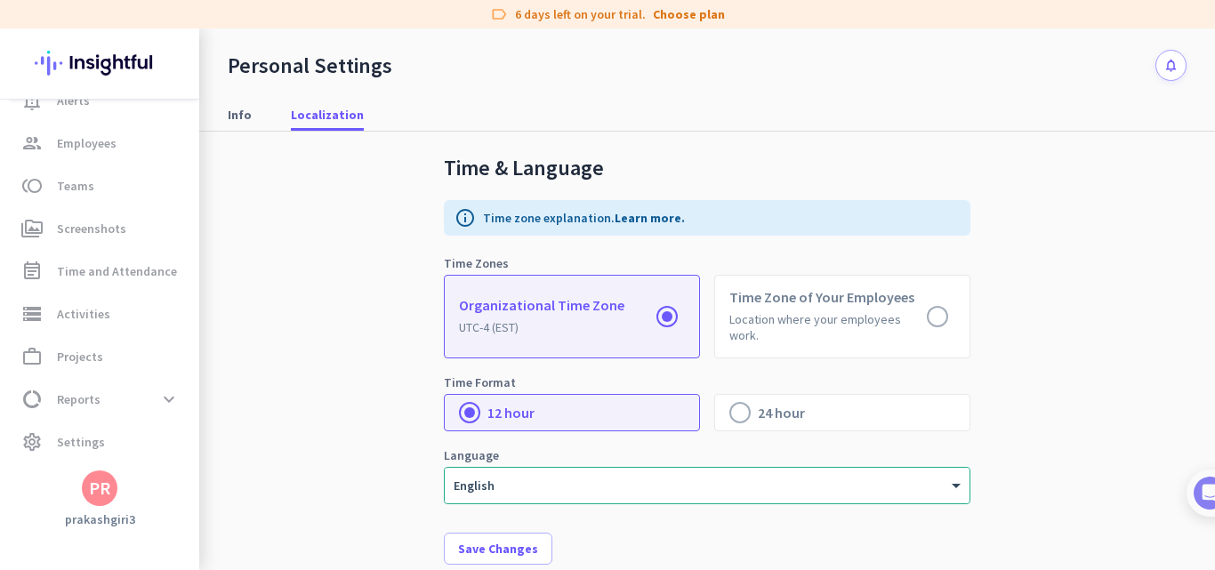
click at [0, 0] on input "radio" at bounding box center [0, 0] width 0 height 0
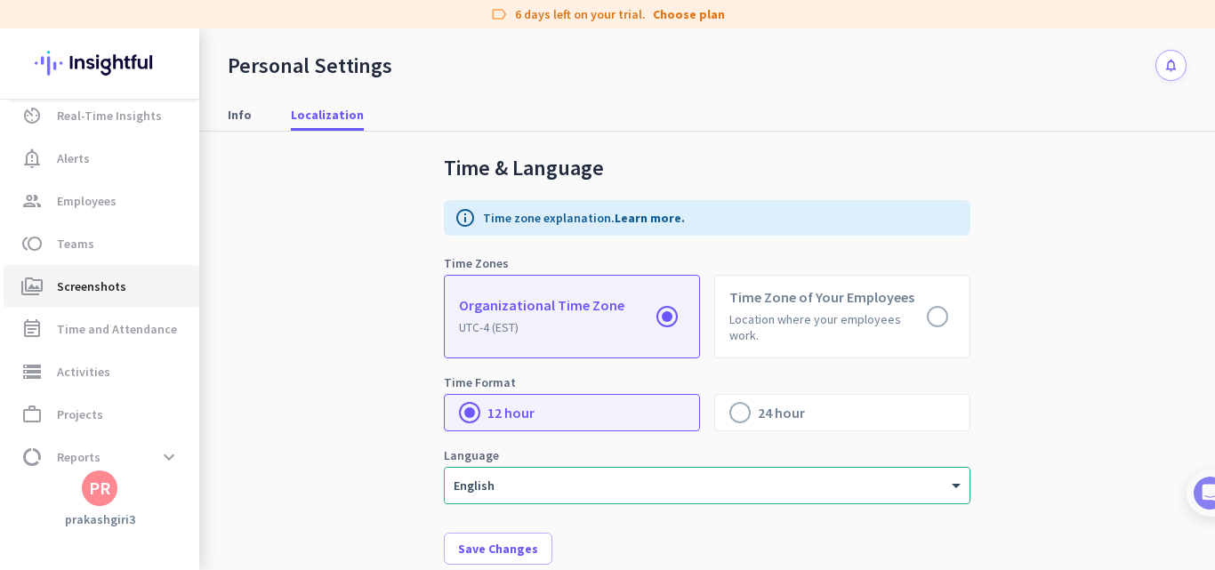
scroll to position [0, 0]
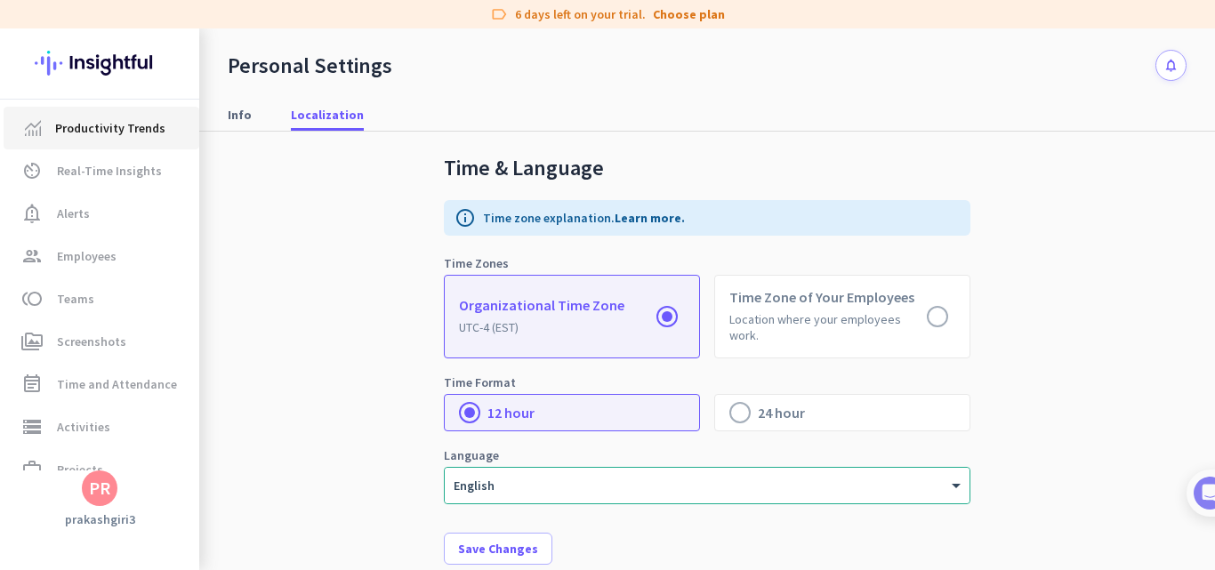
click at [94, 124] on span "Productivity Trends" at bounding box center [110, 127] width 110 height 21
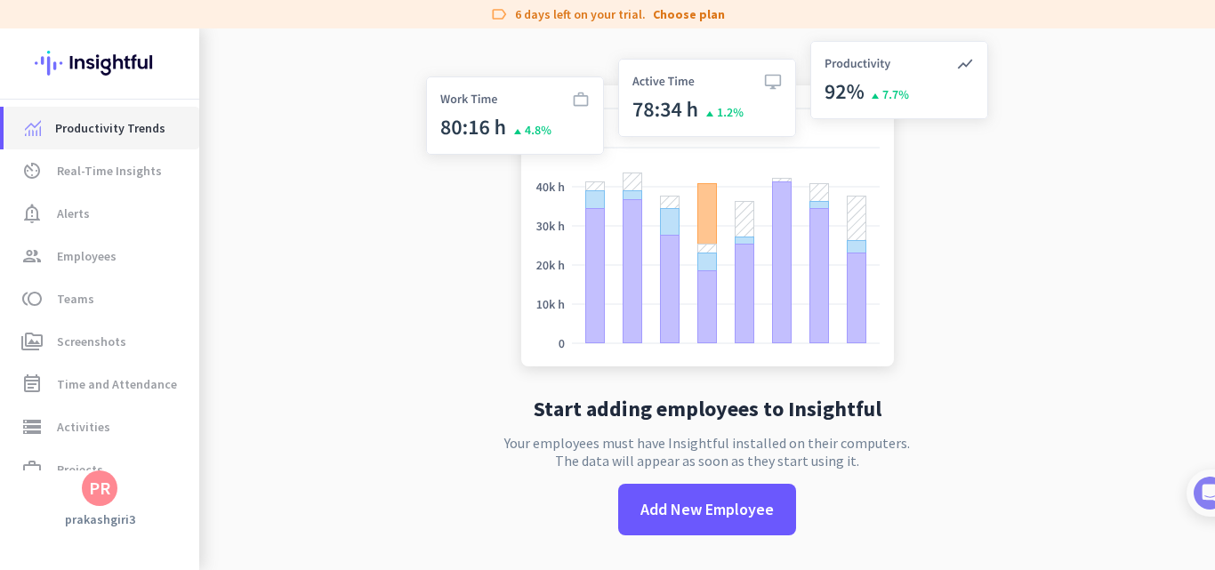
scroll to position [28, 0]
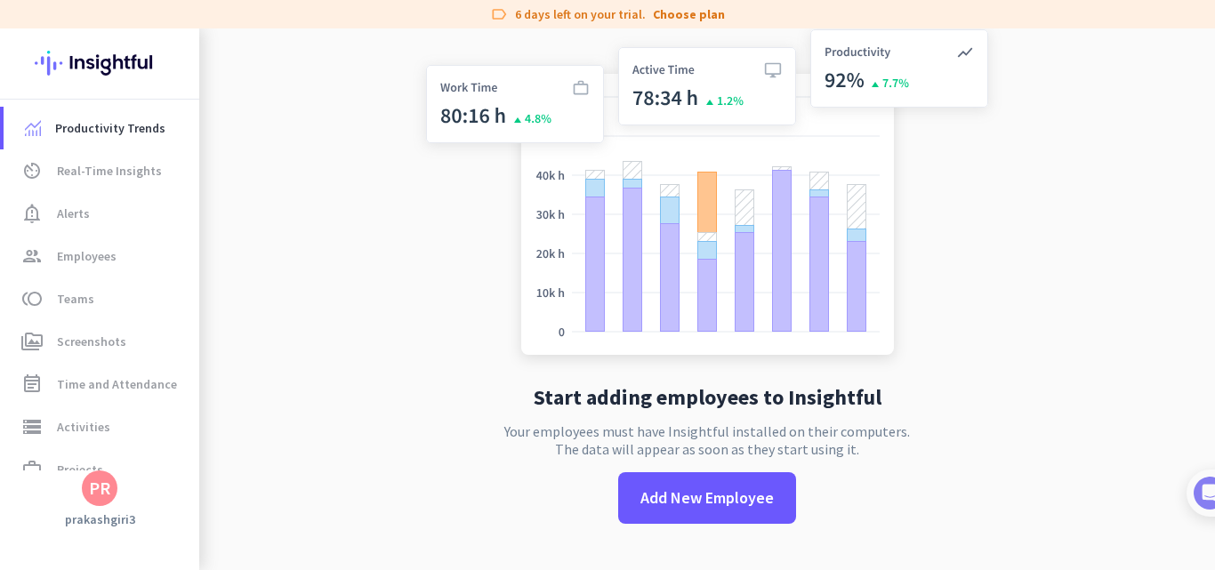
click at [76, 53] on img at bounding box center [100, 62] width 130 height 69
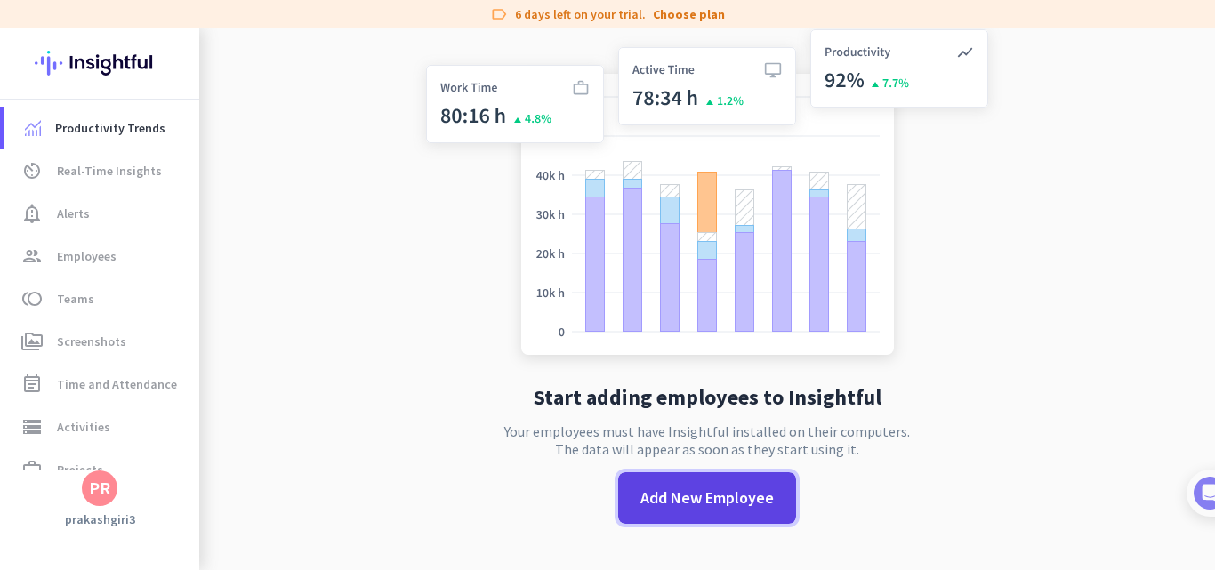
click at [714, 506] on span "Add New Employee" at bounding box center [706, 497] width 133 height 23
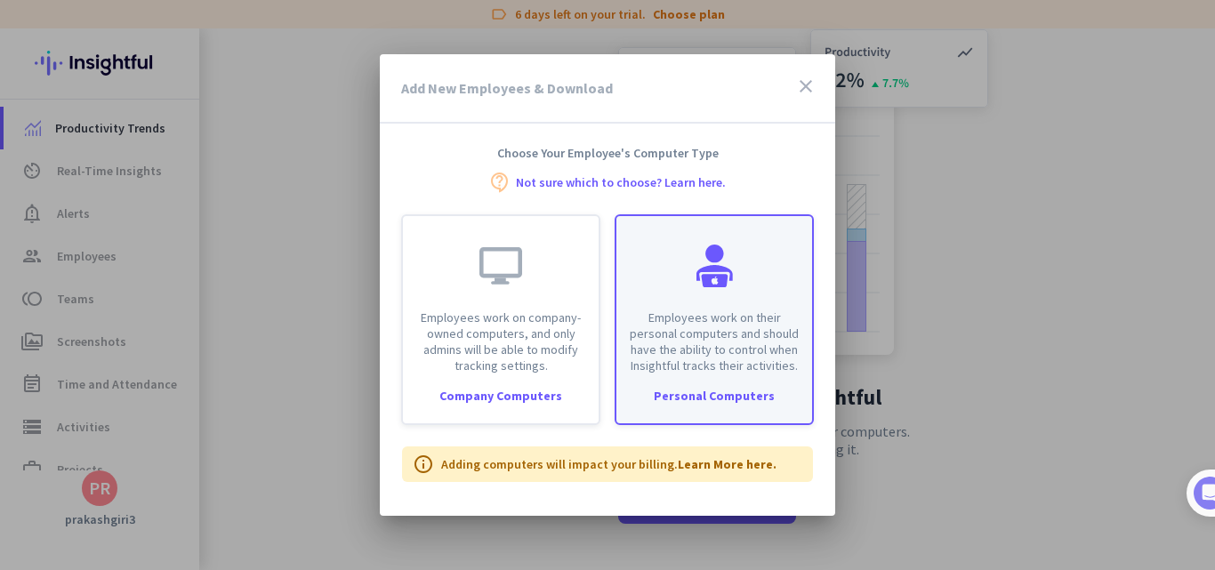
click at [710, 318] on p "Employees work on their personal computers and should have the ability to contr…" at bounding box center [714, 341] width 174 height 64
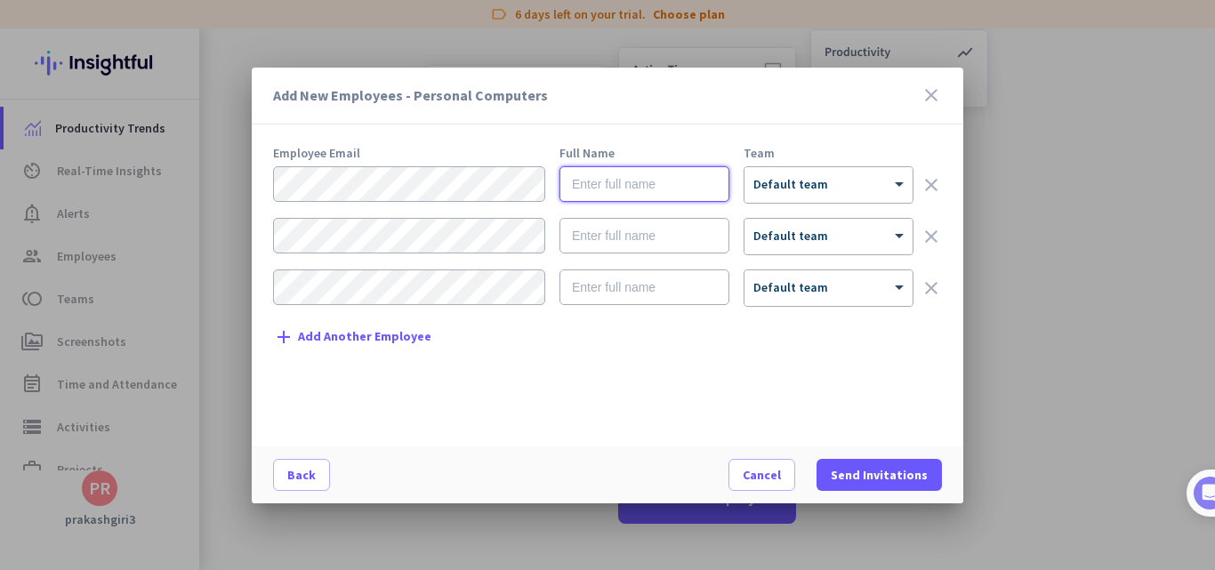
click at [655, 189] on input "text" at bounding box center [644, 184] width 170 height 36
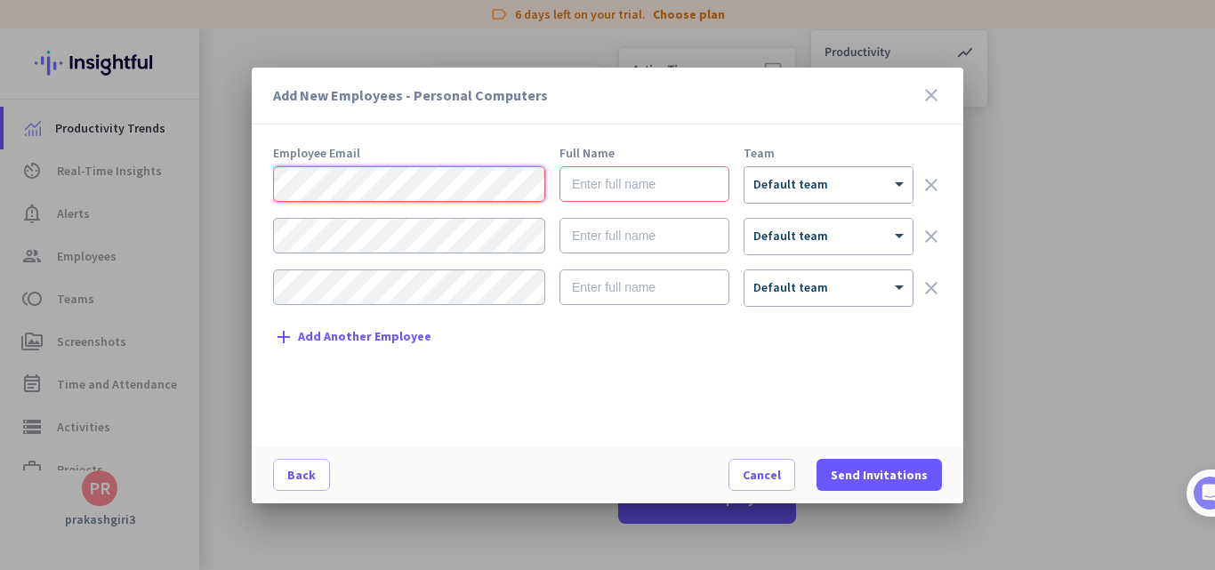
click at [219, 187] on div "Add New Employees - Personal Computers close Employee Email Full Name Team × De…" at bounding box center [607, 285] width 1215 height 570
click at [620, 181] on input "text" at bounding box center [644, 184] width 170 height 36
paste input "[PERSON_NAME]"
type input "[PERSON_NAME]"
click at [231, 181] on div "Add New Employees - Personal Computers close Employee Email Full Name Team [PER…" at bounding box center [607, 285] width 1215 height 570
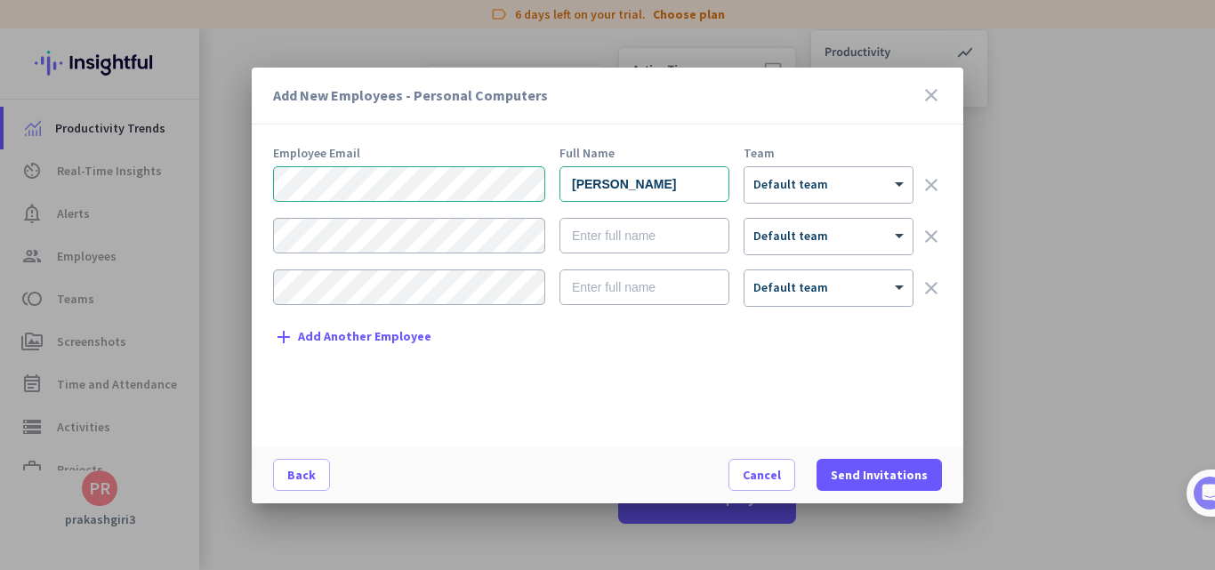
click at [799, 161] on div "Employee Email Full Name Team [PERSON_NAME] × Default team clear × Default team…" at bounding box center [614, 288] width 683 height 282
click at [820, 185] on div at bounding box center [828, 179] width 168 height 15
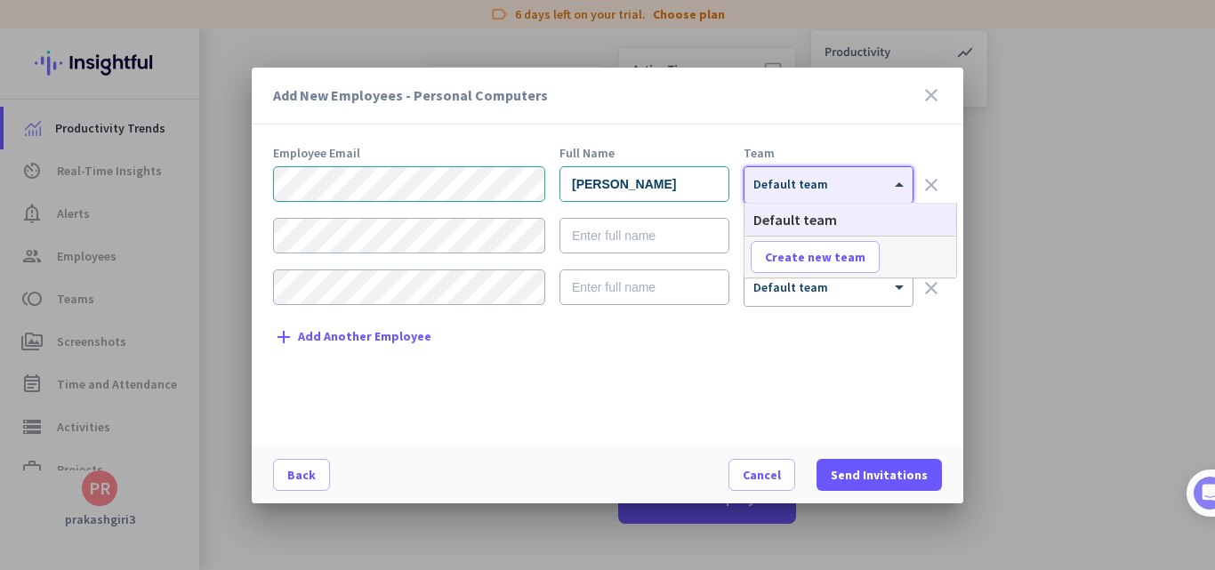
click at [820, 185] on div at bounding box center [828, 179] width 168 height 15
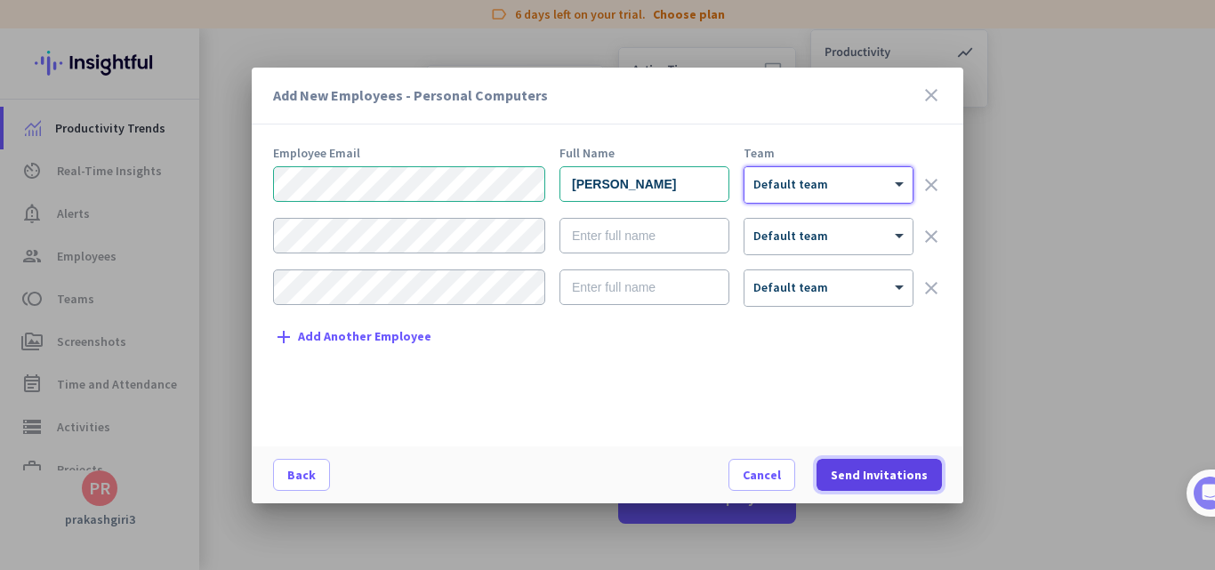
click at [886, 478] on span "Send Invitations" at bounding box center [879, 475] width 97 height 18
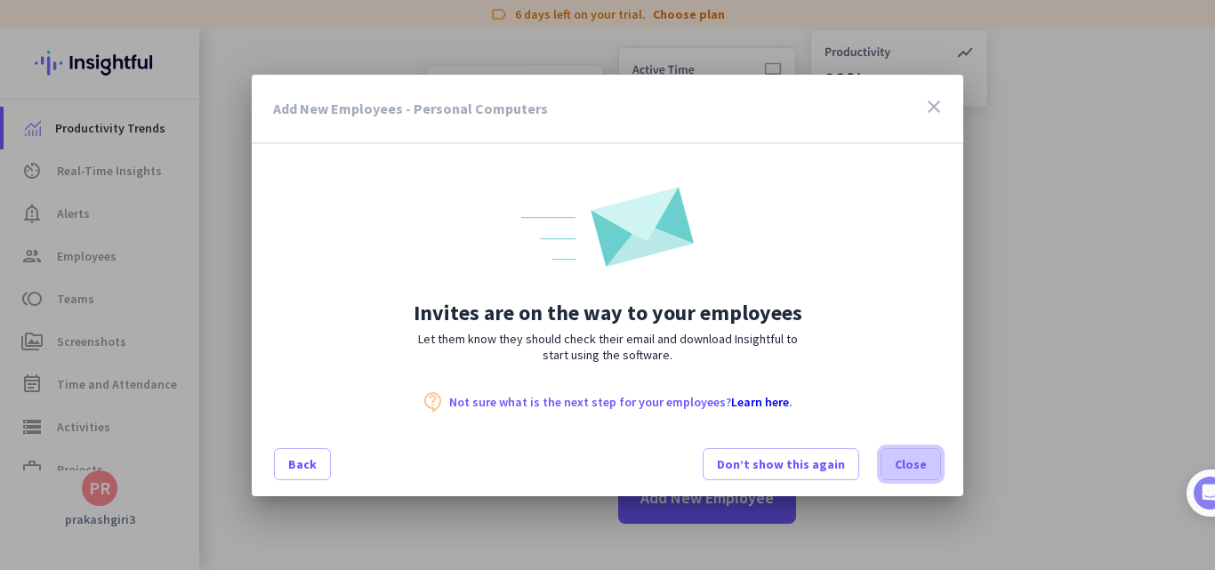
click at [905, 456] on span "Close" at bounding box center [911, 464] width 32 height 18
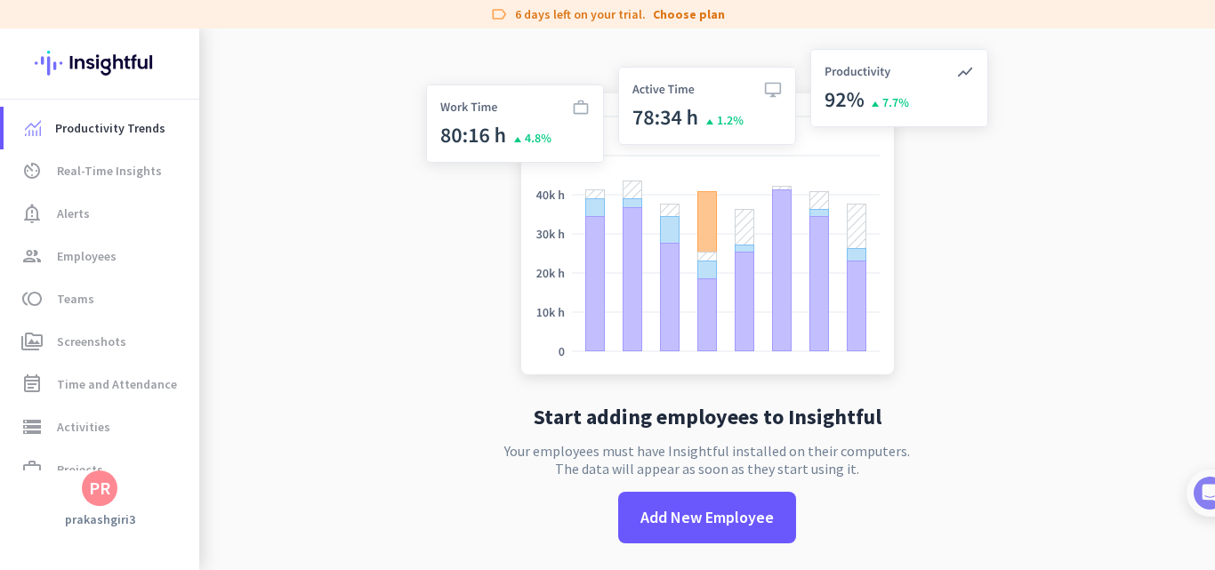
scroll to position [0, 0]
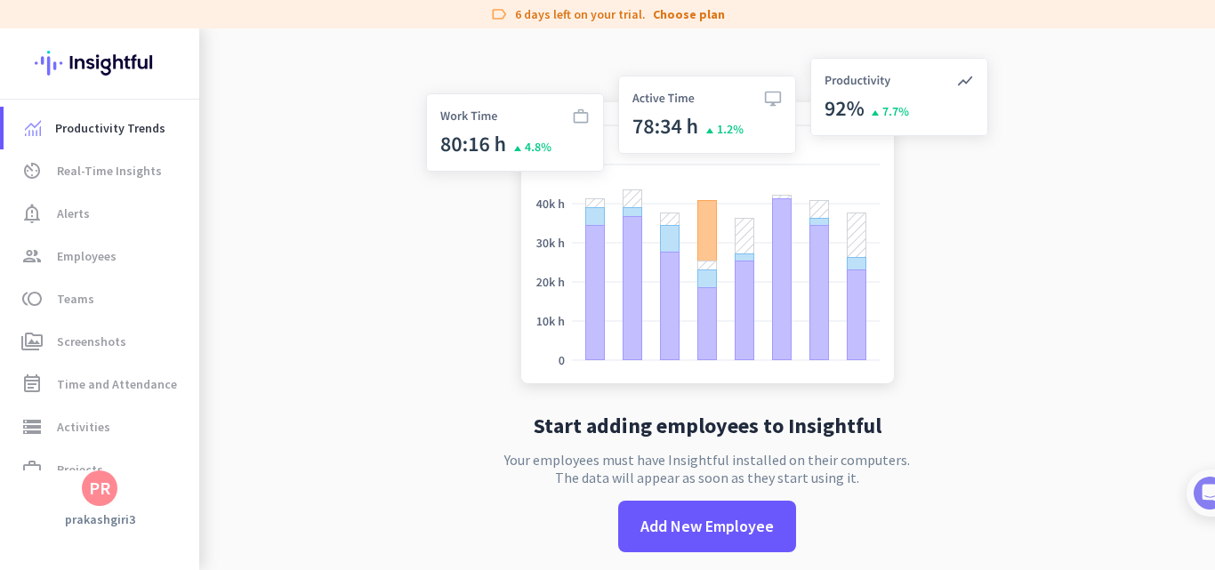
click at [899, 99] on img at bounding box center [707, 224] width 589 height 354
click at [84, 135] on span "Productivity Trends" at bounding box center [110, 127] width 110 height 21
click at [78, 170] on span "Real-Time Insights" at bounding box center [109, 170] width 105 height 21
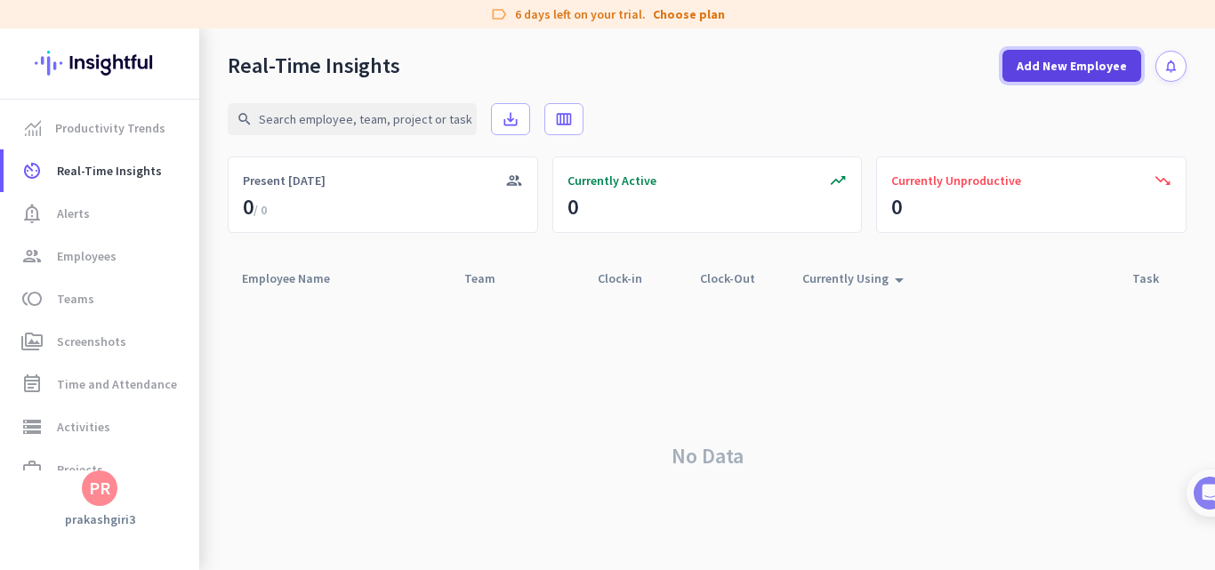
click at [1022, 69] on span "Add New Employee" at bounding box center [1071, 66] width 110 height 18
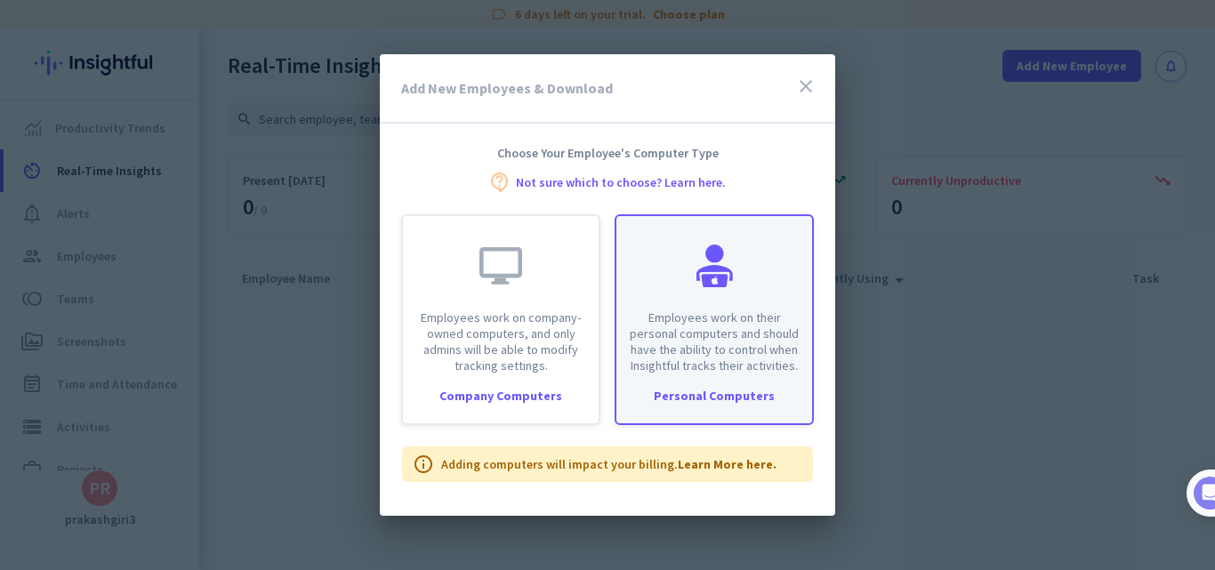
click at [763, 323] on p "Employees work on their personal computers and should have the ability to contr…" at bounding box center [714, 341] width 174 height 64
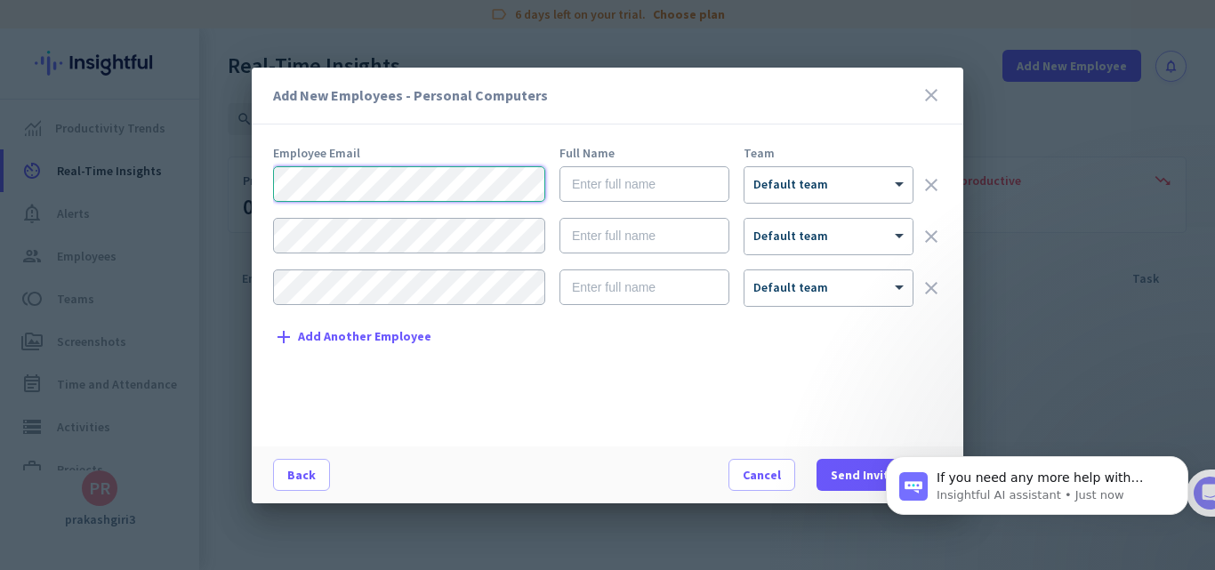
scroll to position [468, 0]
click at [643, 192] on input "text" at bounding box center [644, 184] width 170 height 36
type input "Pix"
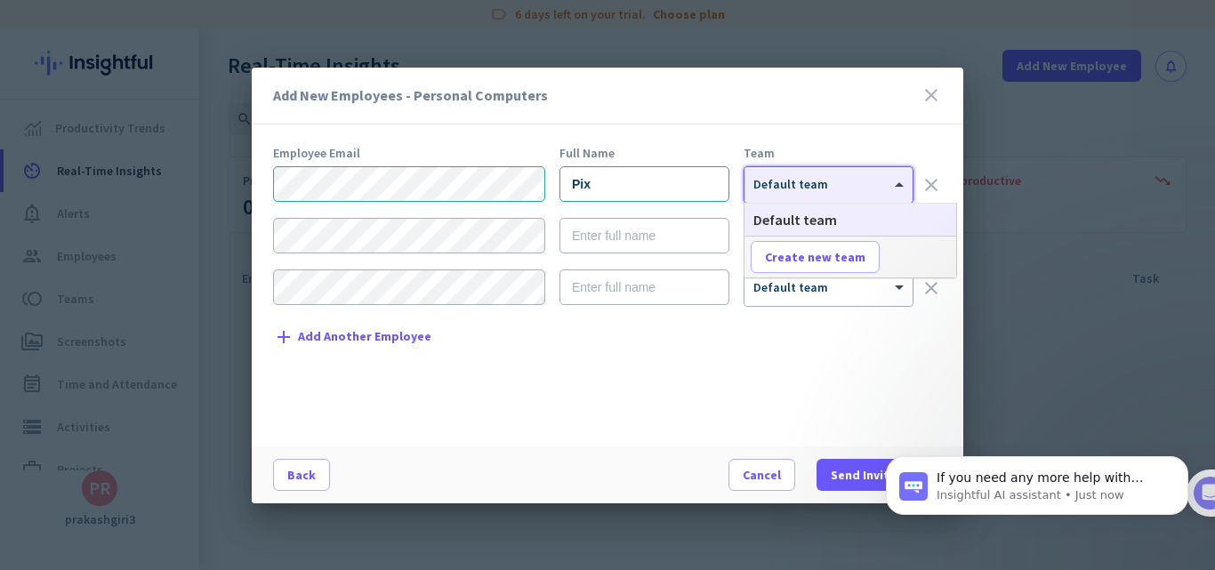
click at [852, 173] on div at bounding box center [828, 179] width 168 height 15
click at [805, 250] on span "Create new team" at bounding box center [815, 257] width 100 height 18
click at [813, 249] on input "text" at bounding box center [817, 257] width 132 height 32
type input "D"
type input "UX/UI"
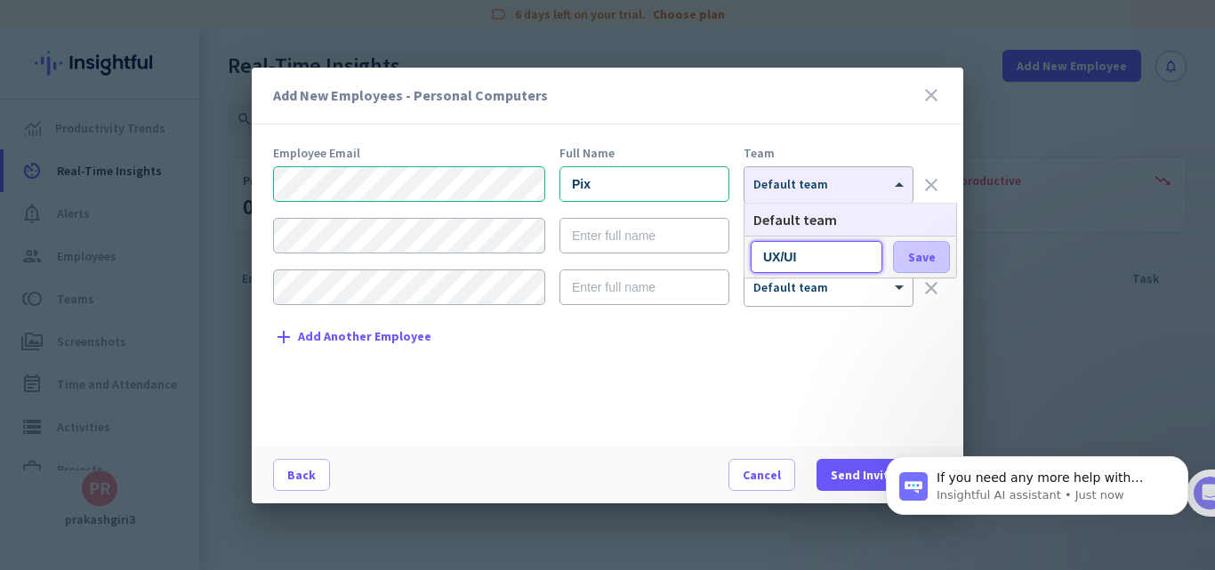
click at [929, 254] on span "Save" at bounding box center [922, 257] width 28 height 16
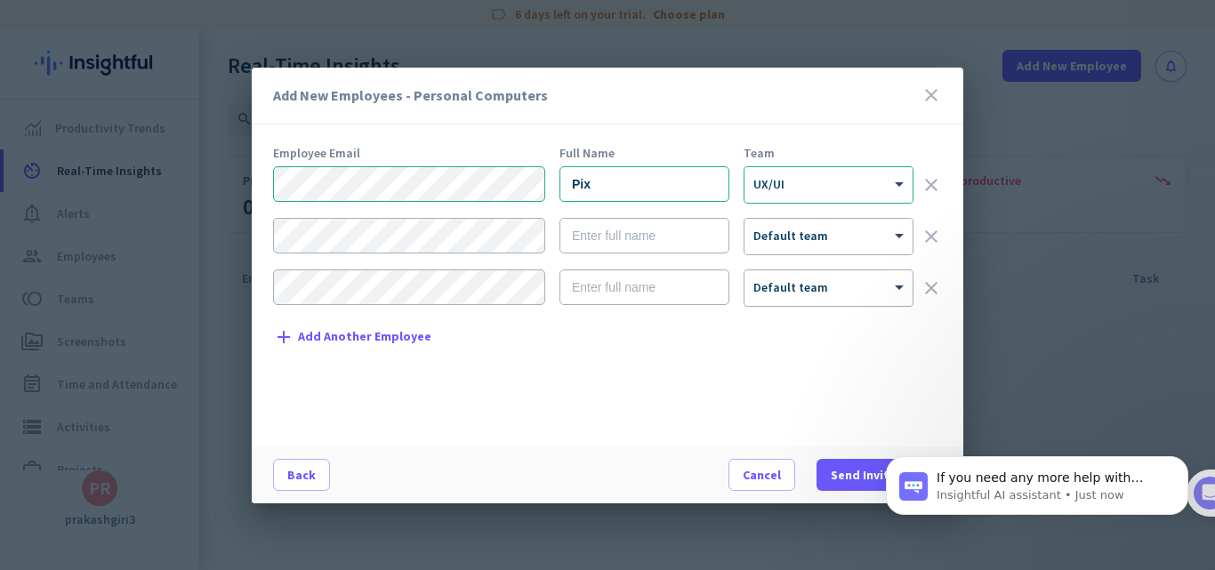
click at [832, 391] on div "Employee Email Full Name Team Pix × UX/UI clear × Default team clear × Default …" at bounding box center [614, 288] width 683 height 282
click at [849, 477] on span "Send Invitations" at bounding box center [879, 475] width 97 height 18
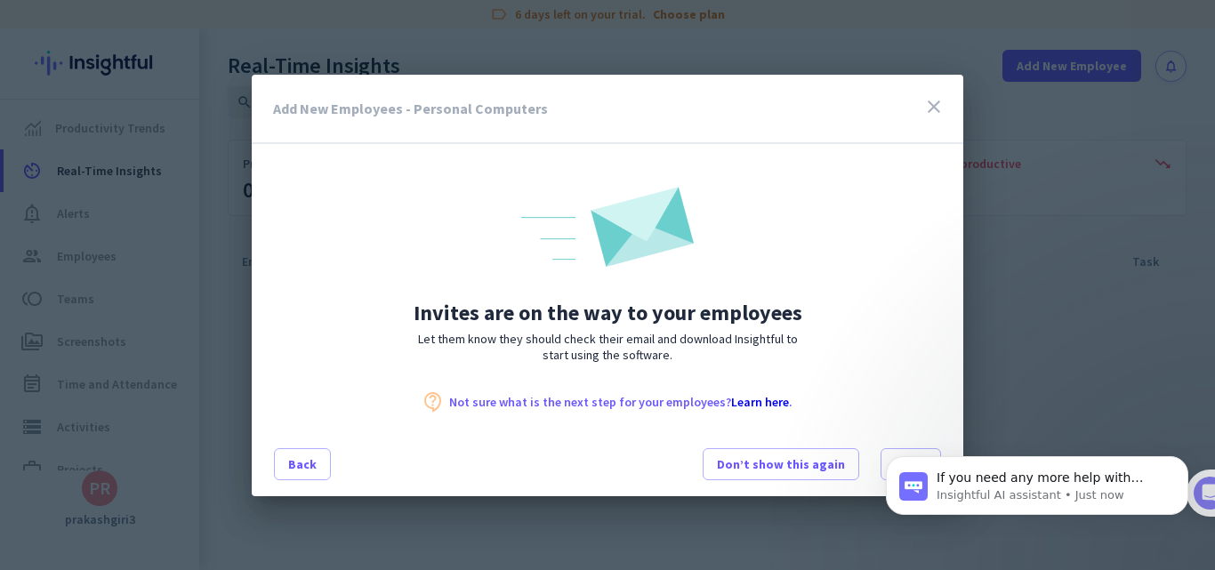
scroll to position [0, 0]
click at [934, 108] on icon "close" at bounding box center [933, 106] width 21 height 21
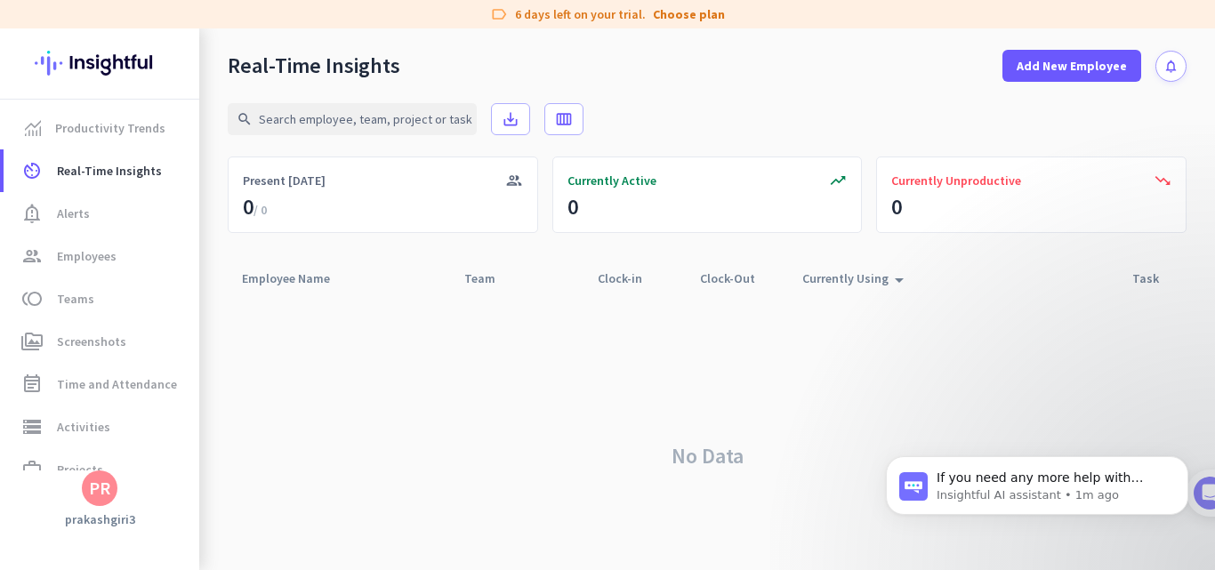
click at [677, 105] on div "search save_alt calendar_view_week" at bounding box center [707, 119] width 959 height 75
drag, startPoint x: 767, startPoint y: 75, endPoint x: 779, endPoint y: 73, distance: 11.7
click at [767, 75] on div "Real-Time Insights Add New Employee notifications" at bounding box center [707, 54] width 1016 height 53
click at [624, 279] on div "Clock-in arrow_drop_up" at bounding box center [631, 278] width 66 height 25
click at [863, 273] on div "Currently Using arrow_drop_up" at bounding box center [856, 278] width 108 height 25
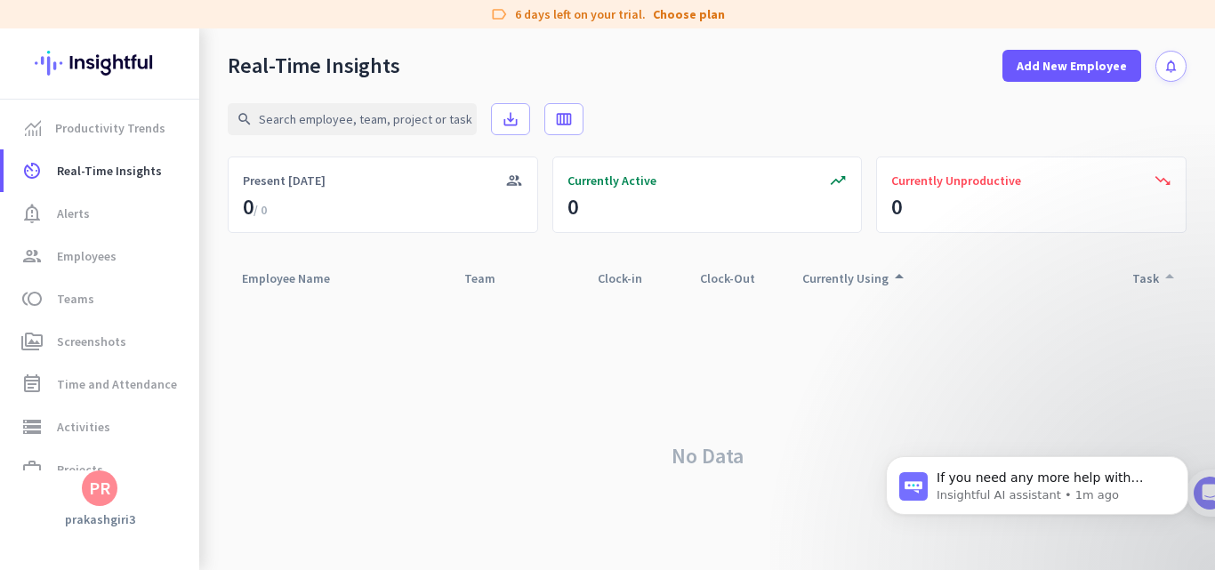
click at [1140, 277] on div "Task arrow_drop_up" at bounding box center [1156, 278] width 48 height 25
click at [641, 450] on div "No Data" at bounding box center [707, 456] width 959 height 322
click at [360, 351] on div "No Data" at bounding box center [707, 456] width 959 height 322
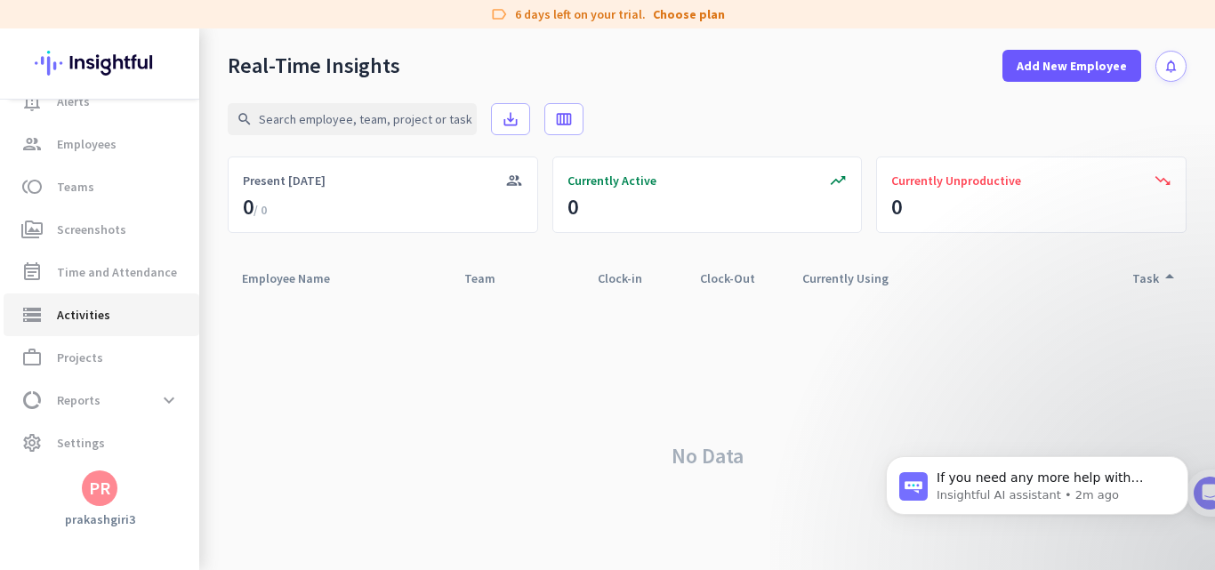
scroll to position [113, 0]
click at [137, 232] on span "perm_media Screenshots" at bounding box center [101, 228] width 167 height 21
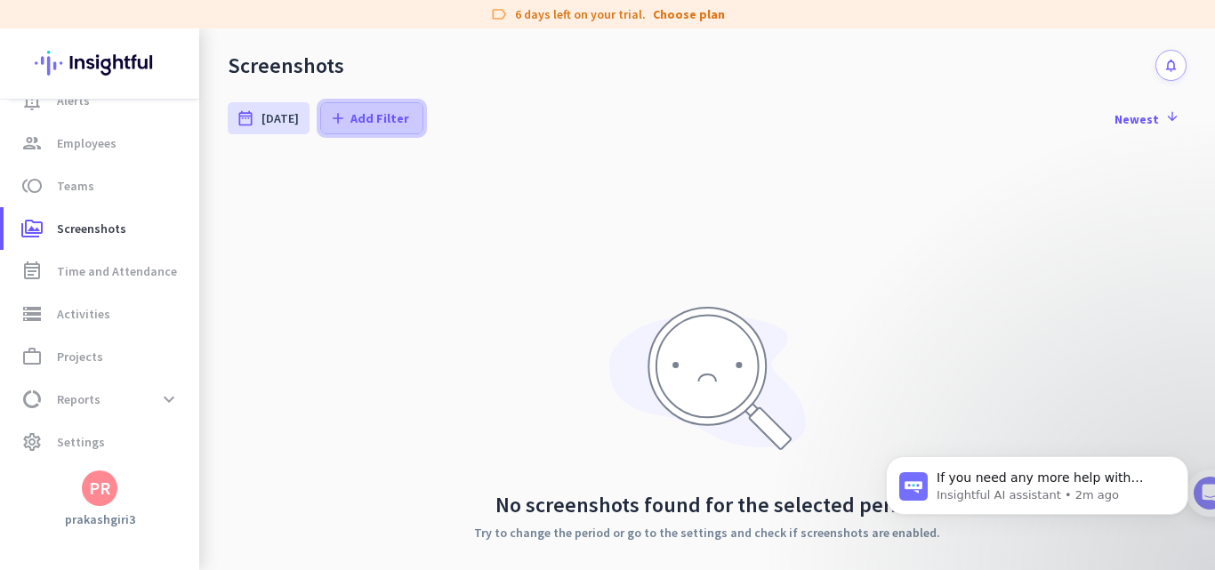
click at [342, 124] on div "add Add Filter" at bounding box center [369, 118] width 80 height 18
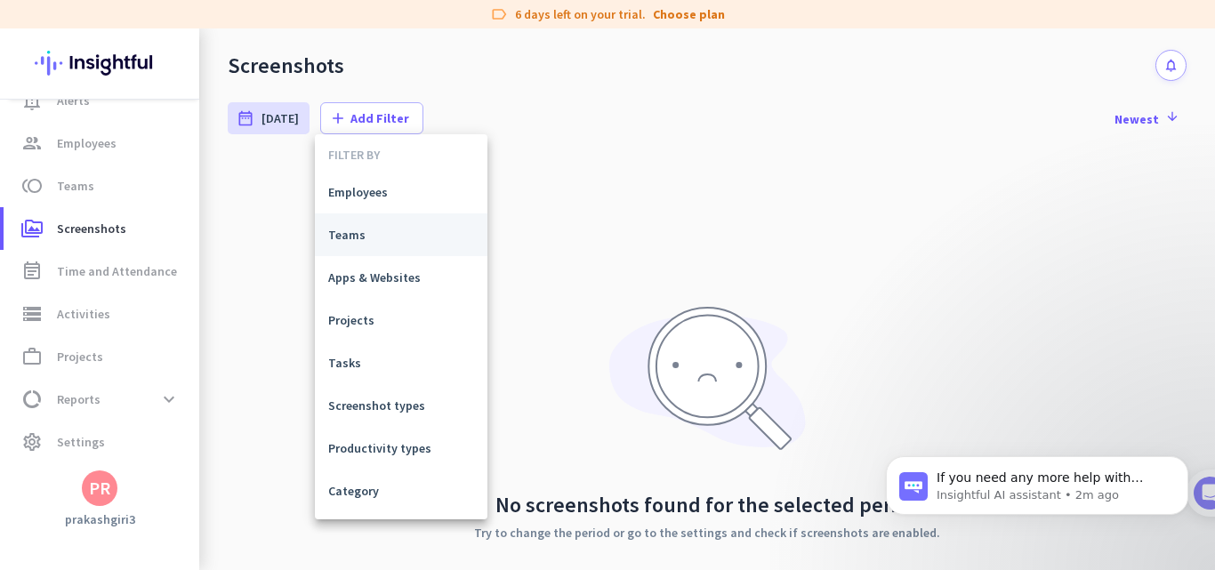
click at [423, 230] on span "Teams" at bounding box center [401, 235] width 146 height 18
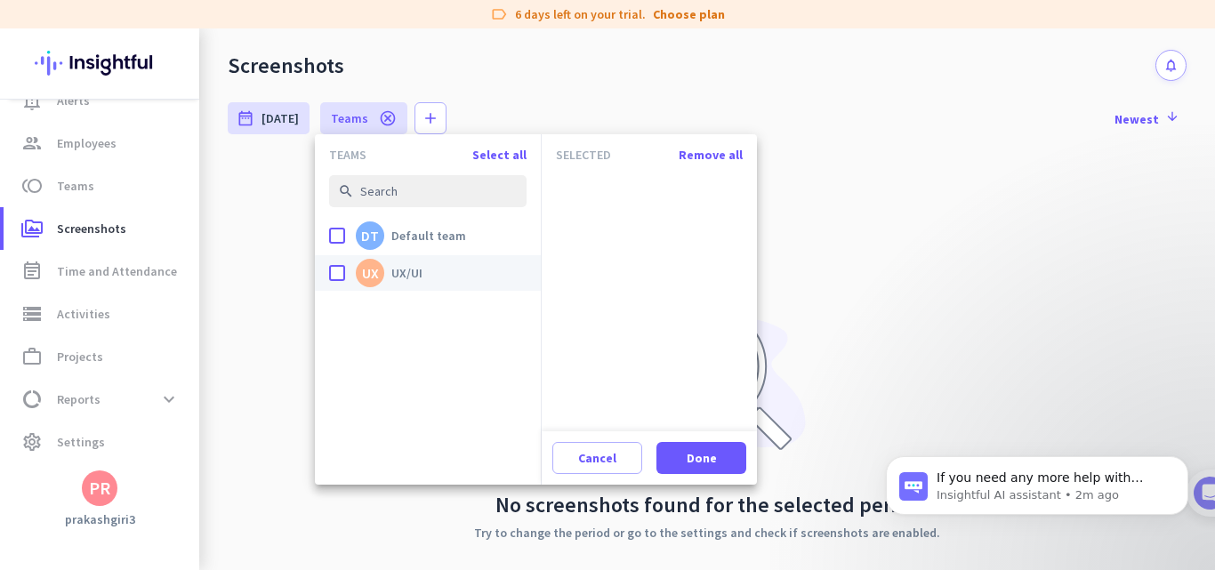
click at [423, 269] on label "done UX UX/UI" at bounding box center [427, 273] width 197 height 36
click at [0, 0] on input "done UX UX/UI" at bounding box center [0, 0] width 0 height 0
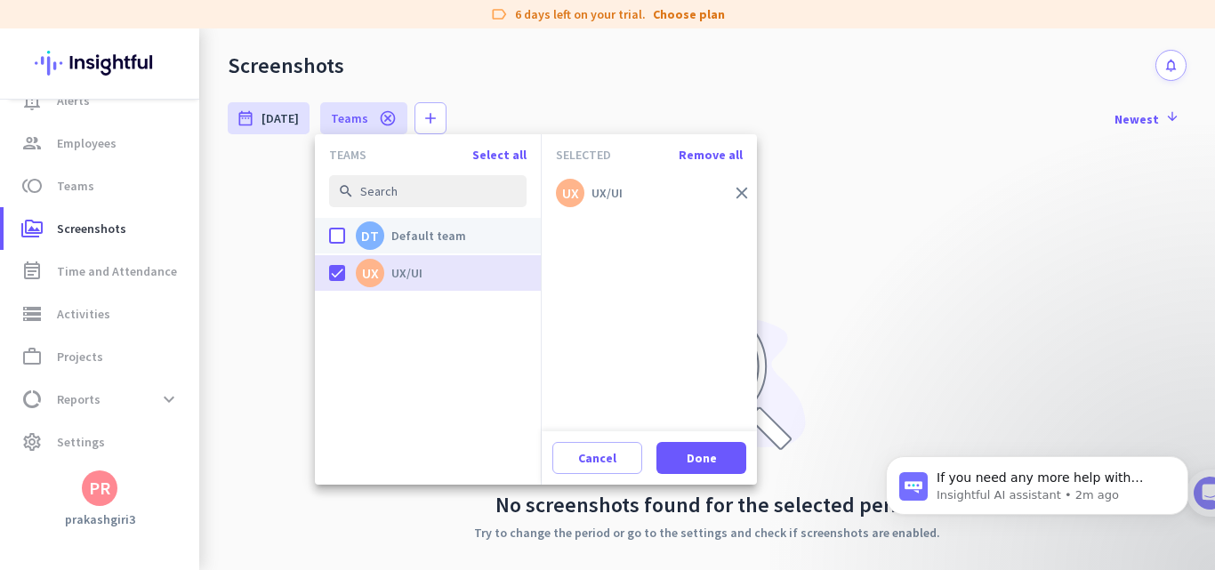
click at [415, 229] on span "Default team" at bounding box center [428, 236] width 75 height 16
click at [0, 0] on input "done DT Default team" at bounding box center [0, 0] width 0 height 0
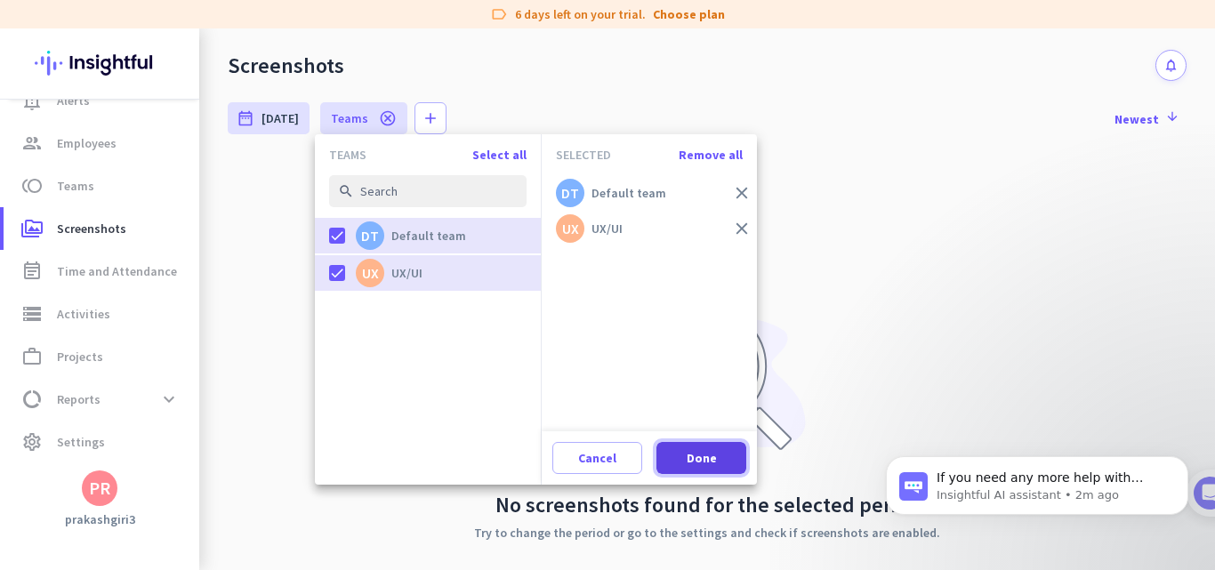
click at [709, 460] on span "Done" at bounding box center [702, 458] width 30 height 18
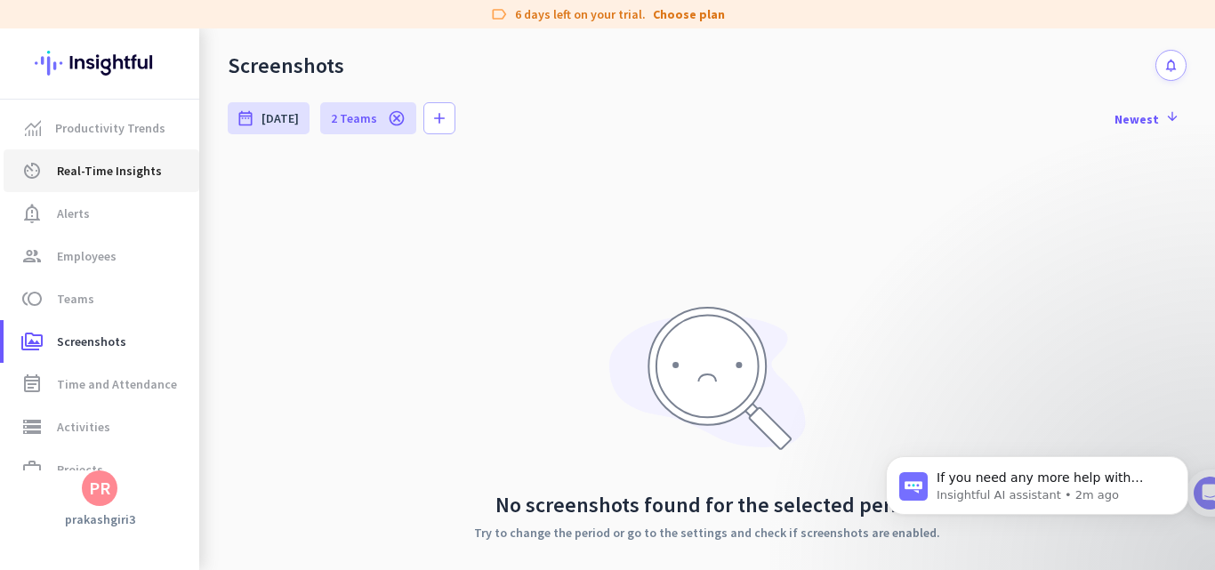
click at [109, 164] on span "Real-Time Insights" at bounding box center [109, 170] width 105 height 21
